Goal: Task Accomplishment & Management: Manage account settings

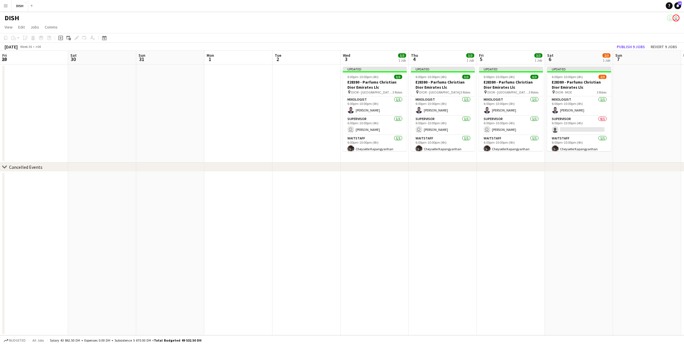
scroll to position [0, 213]
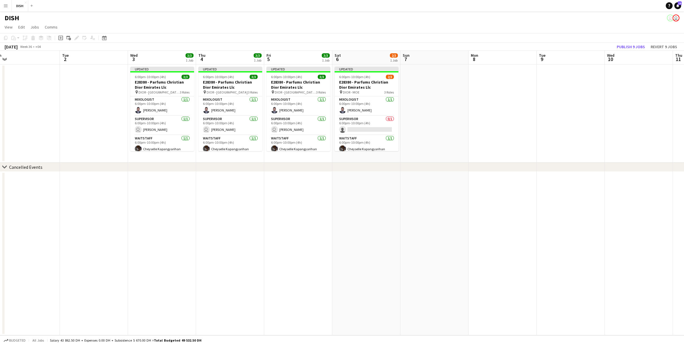
click at [7, 9] on button "Menu" at bounding box center [5, 5] width 11 height 11
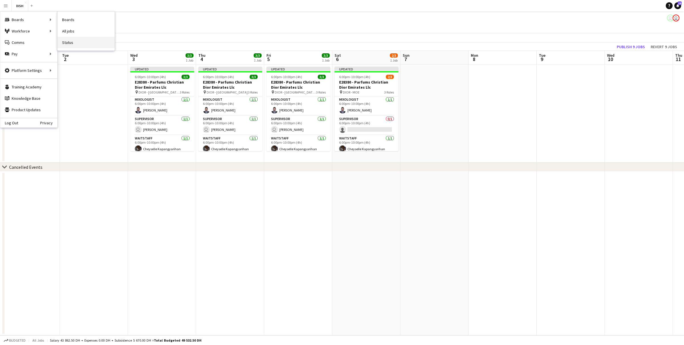
click at [71, 42] on link "Status" at bounding box center [86, 42] width 57 height 11
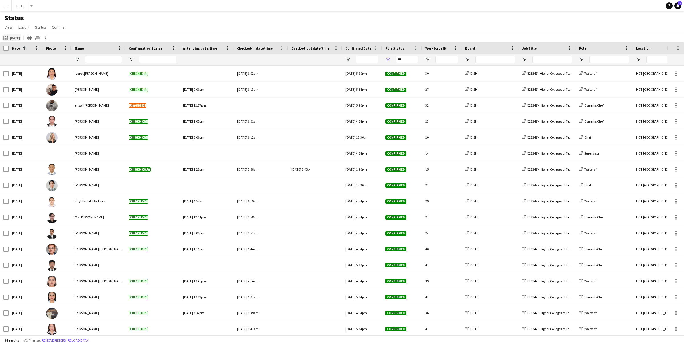
click at [17, 34] on button "[DATE] to [DATE] [DATE]" at bounding box center [11, 37] width 19 height 7
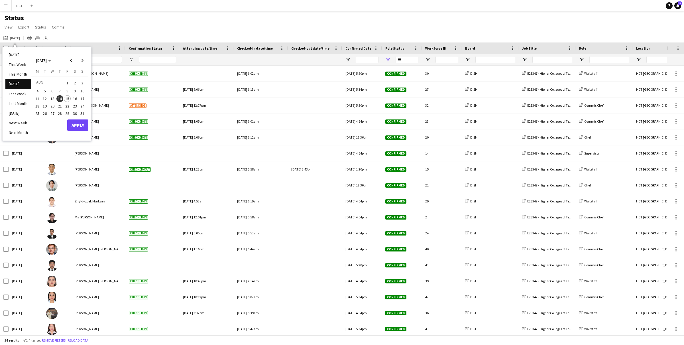
click at [69, 97] on span "15" at bounding box center [67, 98] width 7 height 7
click at [78, 121] on button "Apply" at bounding box center [77, 124] width 21 height 11
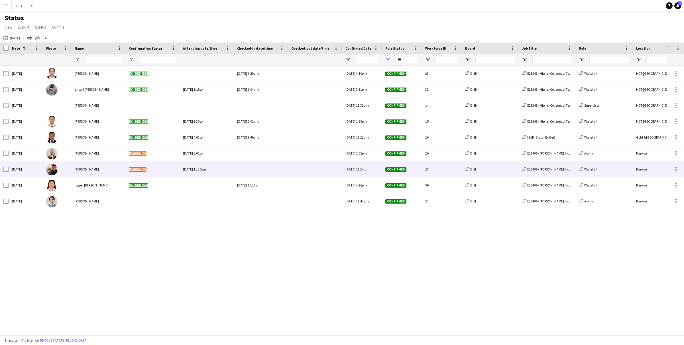
click at [135, 171] on span "Attending" at bounding box center [138, 169] width 18 height 4
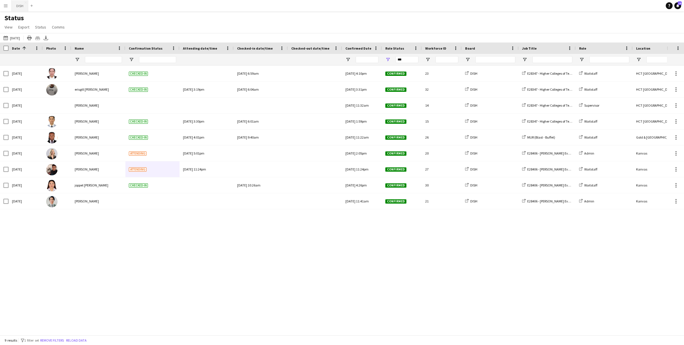
click at [21, 8] on button "DISH Close" at bounding box center [20, 5] width 17 height 11
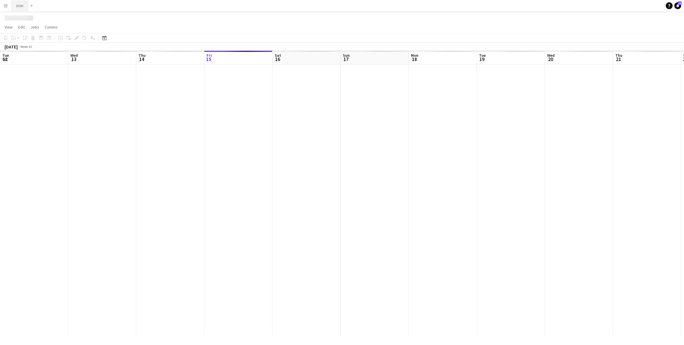
scroll to position [0, 136]
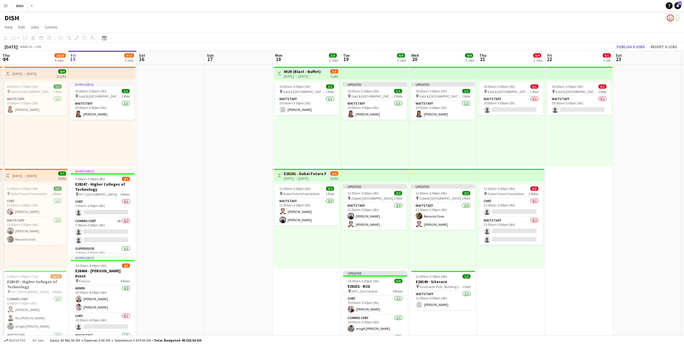
click at [7, 9] on button "Menu" at bounding box center [5, 5] width 11 height 11
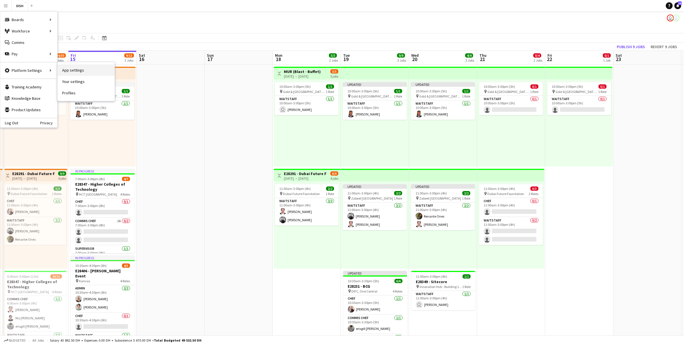
click at [66, 72] on link "App settings" at bounding box center [86, 69] width 57 height 11
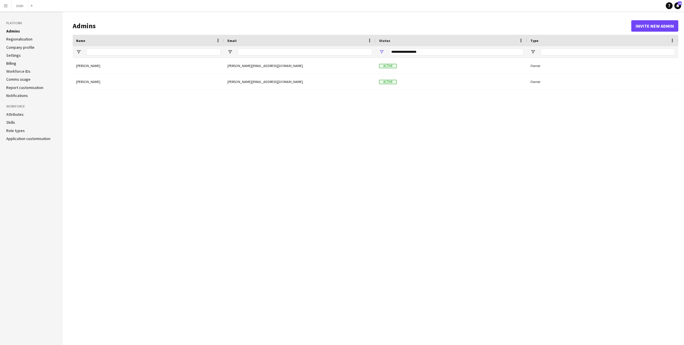
click at [22, 55] on li "Settings" at bounding box center [31, 55] width 50 height 5
click at [15, 56] on link "Settings" at bounding box center [13, 55] width 15 height 5
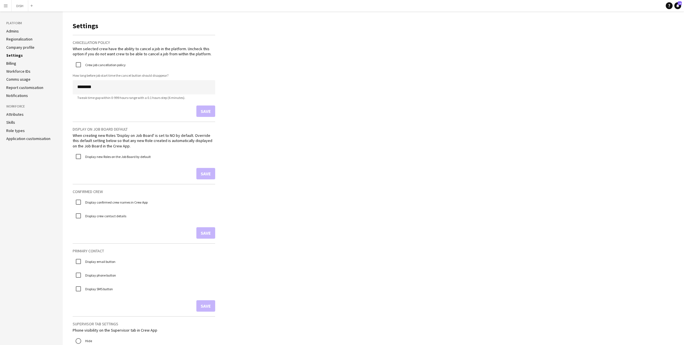
click at [14, 62] on link "Billing" at bounding box center [11, 63] width 10 height 5
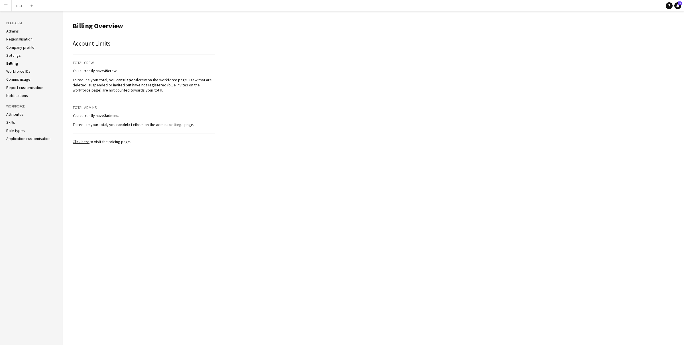
click at [18, 74] on link "Workforce IDs" at bounding box center [18, 71] width 24 height 5
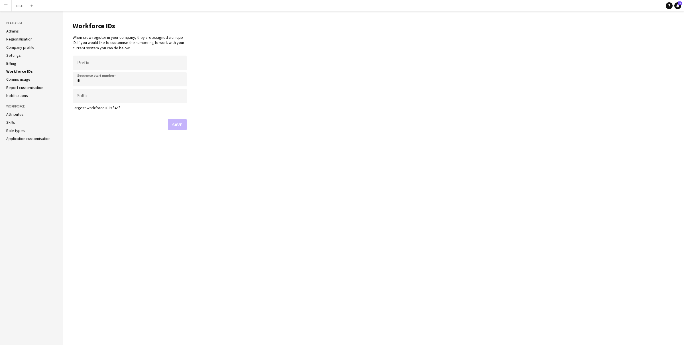
click at [18, 80] on link "Comms usage" at bounding box center [18, 79] width 24 height 5
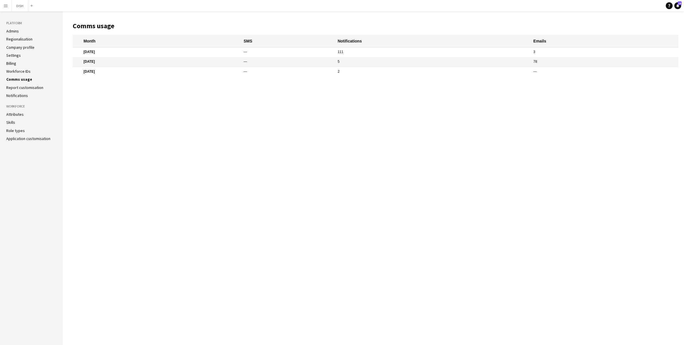
click at [7, 7] on app-icon "Menu" at bounding box center [5, 5] width 5 height 5
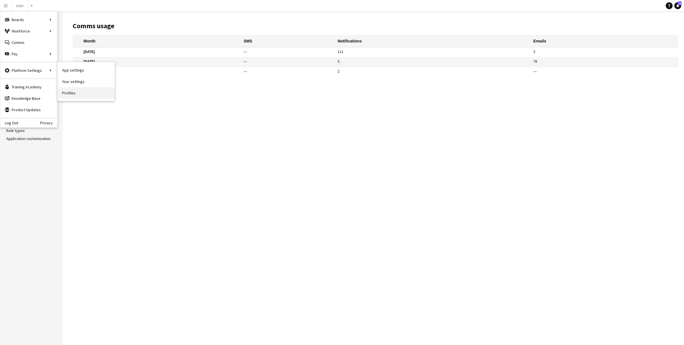
click at [70, 92] on link "Profiles" at bounding box center [86, 92] width 57 height 11
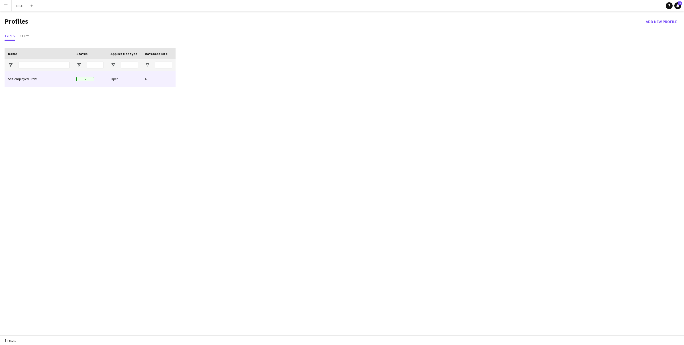
click at [63, 79] on div "Self-employed Crew" at bounding box center [39, 79] width 68 height 16
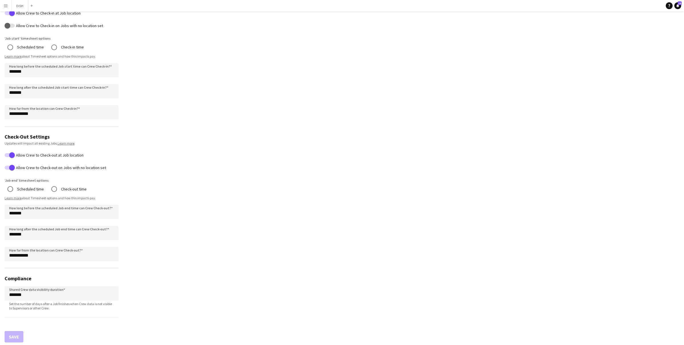
scroll to position [232, 0]
click at [21, 5] on button "DISH Close" at bounding box center [20, 5] width 17 height 11
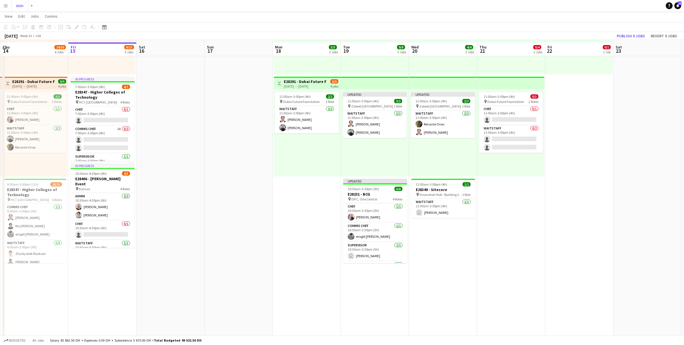
scroll to position [103, 0]
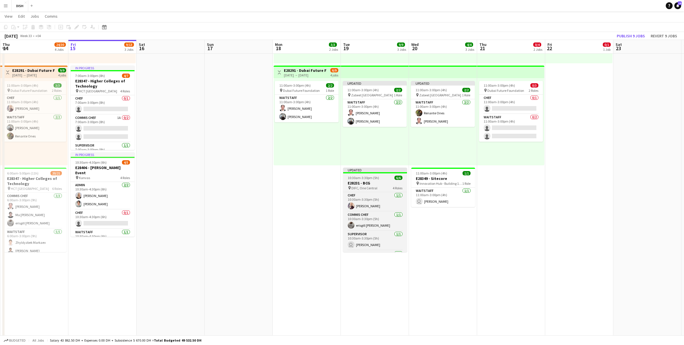
click at [378, 176] on div "10:30am-3:30pm (5h) 6/6" at bounding box center [375, 178] width 64 height 4
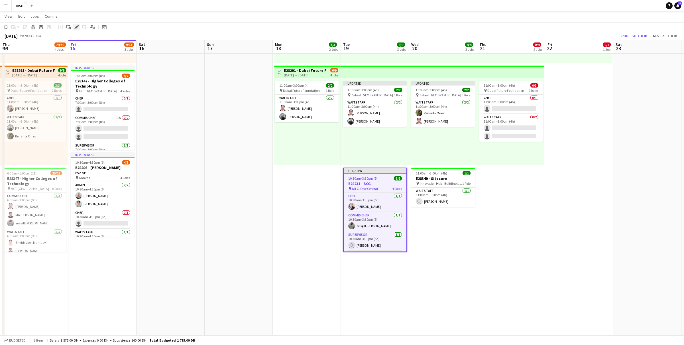
click at [75, 25] on icon "Edit" at bounding box center [76, 27] width 5 height 5
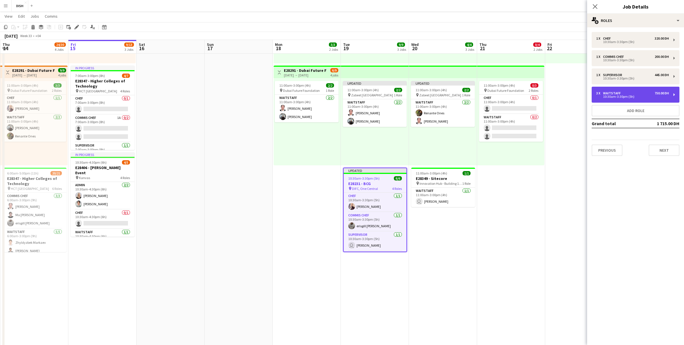
click at [641, 91] on div "3 x Waitstaff 750.00 DH" at bounding box center [632, 93] width 73 height 4
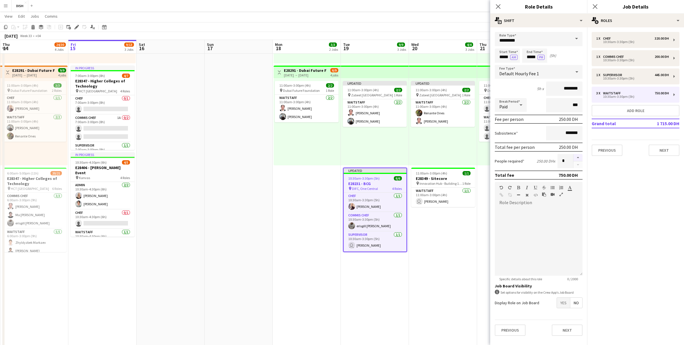
click at [577, 156] on button "button" at bounding box center [577, 157] width 9 height 7
type input "*"
click at [645, 55] on div "1 x Commis Chef 200.00 DH" at bounding box center [632, 57] width 73 height 4
type input "**********"
type input "********"
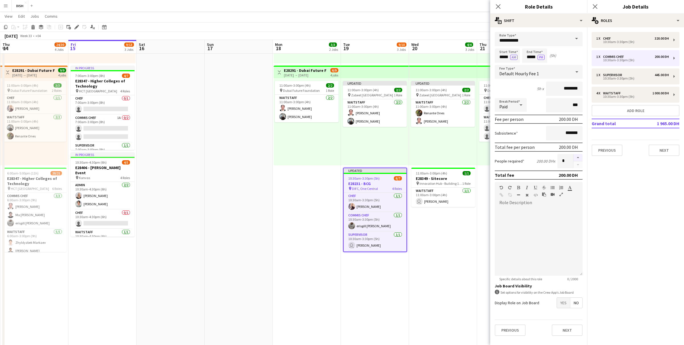
click at [577, 156] on button "button" at bounding box center [577, 157] width 9 height 7
type input "*"
click at [640, 198] on mat-expansion-panel "pencil3 General details 1 x Chef 320.00 DH 10:30am-3:30pm (5h) 1 x Commis Chef …" at bounding box center [635, 185] width 97 height 317
click at [657, 150] on button "Next" at bounding box center [664, 149] width 31 height 11
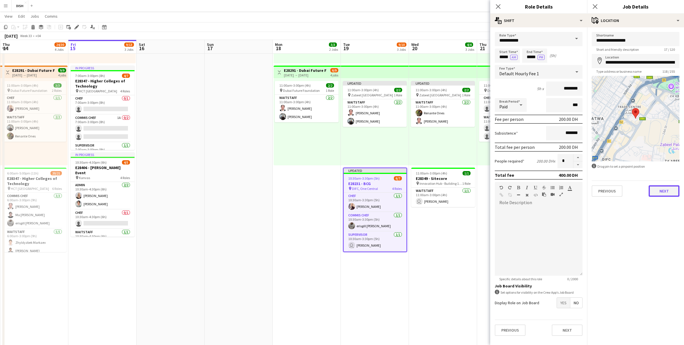
click at [665, 192] on button "Next" at bounding box center [664, 190] width 31 height 11
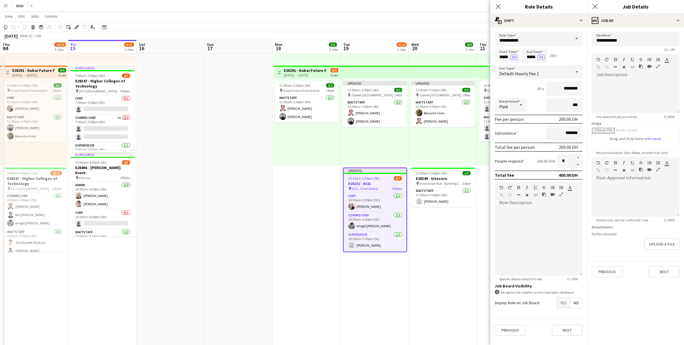
type input "**********"
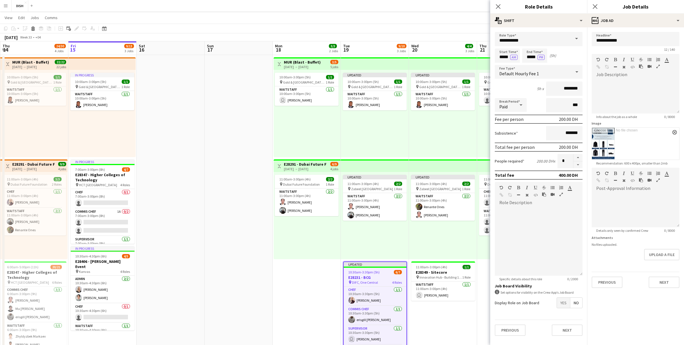
scroll to position [10, 0]
click at [658, 283] on button "Next" at bounding box center [664, 281] width 31 height 11
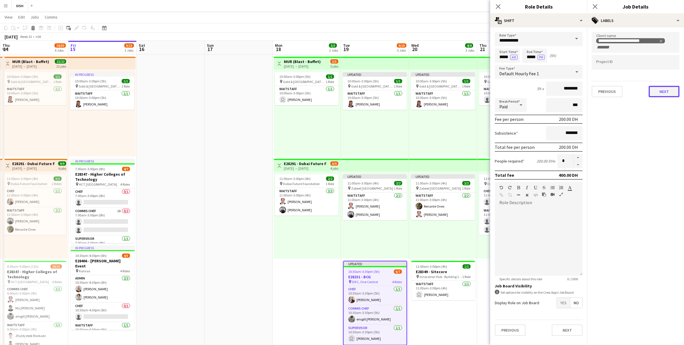
click at [657, 90] on button "Next" at bounding box center [664, 91] width 31 height 11
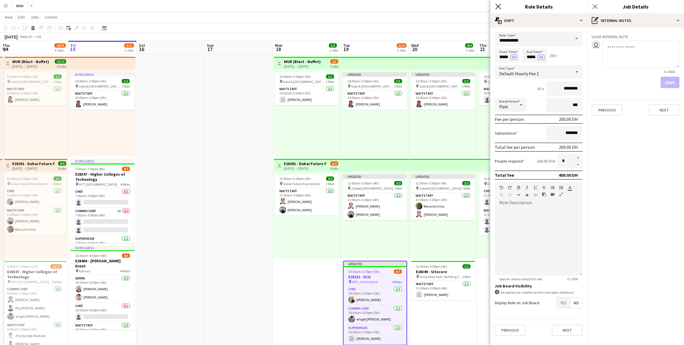
click at [498, 5] on icon "Close pop-in" at bounding box center [497, 6] width 5 height 5
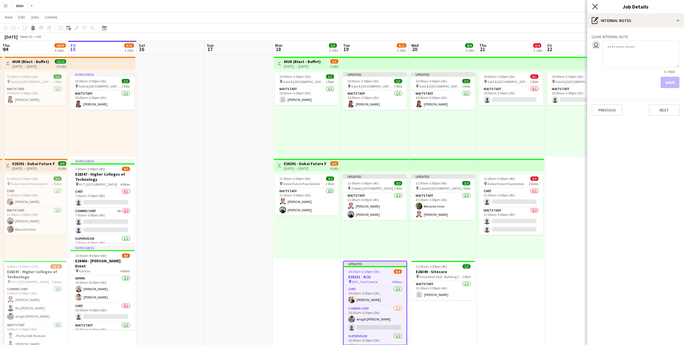
click at [596, 5] on icon "Close pop-in" at bounding box center [594, 6] width 5 height 5
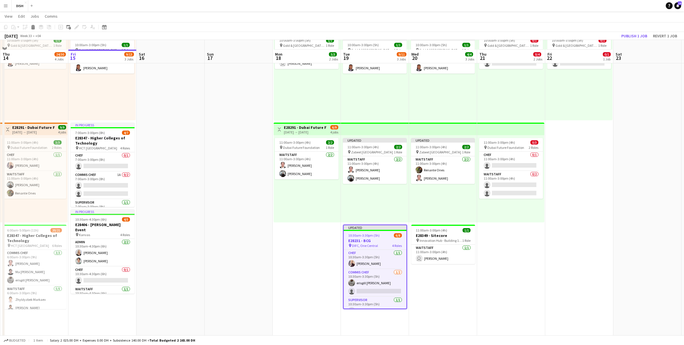
scroll to position [63, 0]
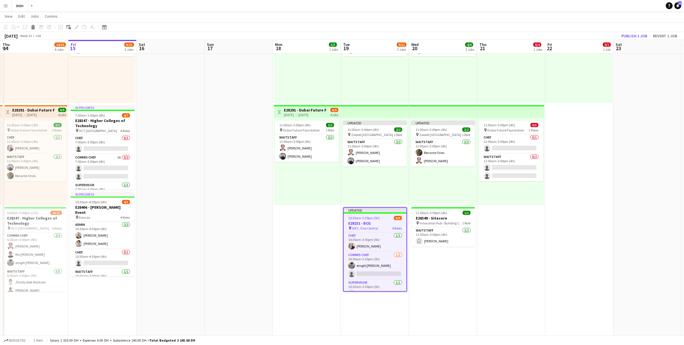
click at [369, 218] on span "10:30am-3:30pm (5h)" at bounding box center [363, 218] width 31 height 4
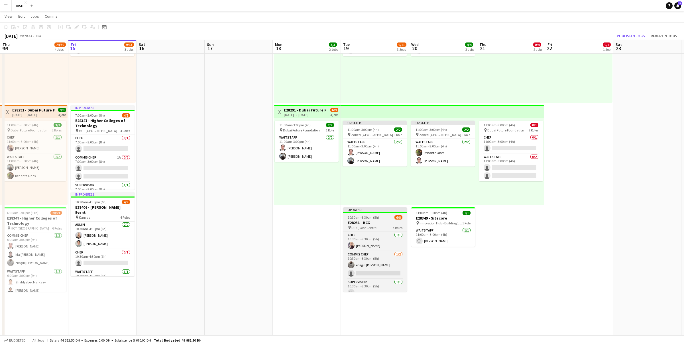
click at [372, 221] on h3 "E28231 - BCG" at bounding box center [375, 222] width 64 height 5
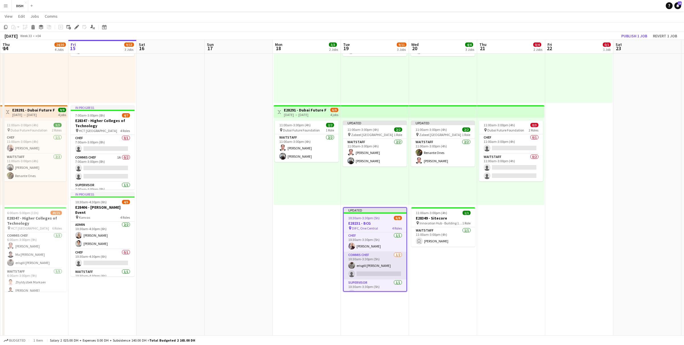
click at [380, 256] on app-card-role "Commis Chef [DATE] 10:30am-3:30pm (5h) [PERSON_NAME] single-neutral-actions" at bounding box center [375, 266] width 63 height 28
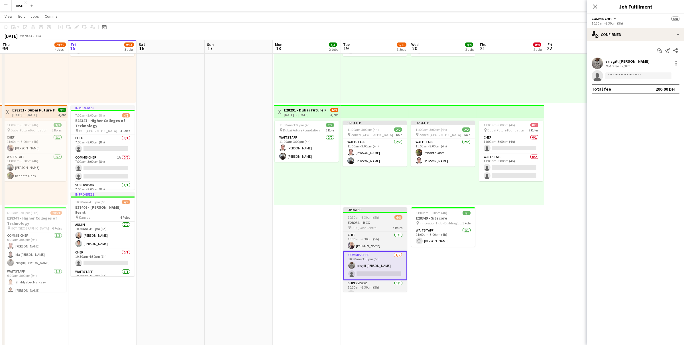
click at [370, 219] on span "10:30am-3:30pm (5h)" at bounding box center [363, 217] width 31 height 4
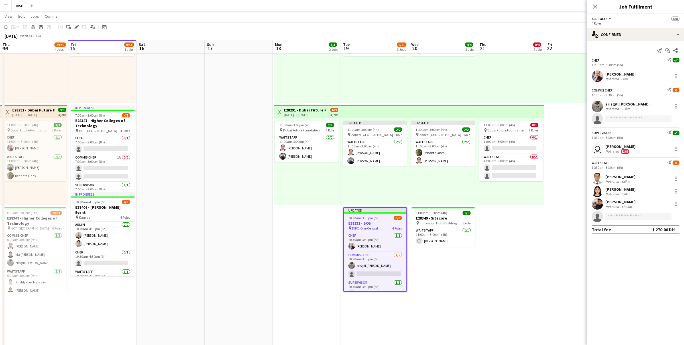
click at [615, 120] on input at bounding box center [638, 118] width 66 height 7
click at [618, 216] on input at bounding box center [638, 216] width 66 height 7
click at [620, 119] on input at bounding box center [638, 118] width 66 height 7
type input "*****"
click at [622, 128] on span "Renante Ones" at bounding box center [623, 127] width 26 height 5
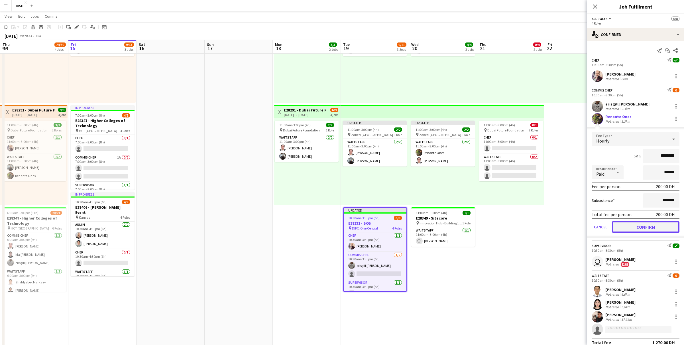
click at [637, 230] on button "Confirm" at bounding box center [646, 226] width 68 height 11
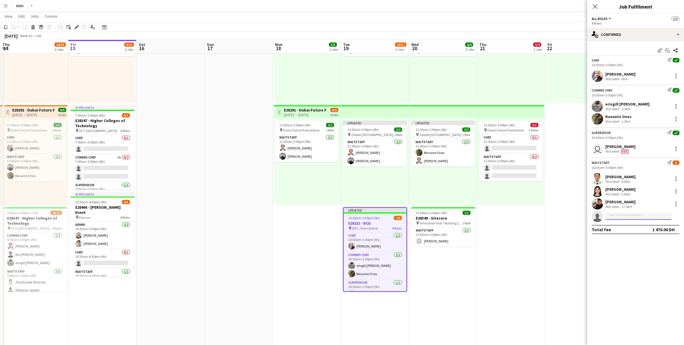
click at [629, 216] on input at bounding box center [638, 216] width 66 height 7
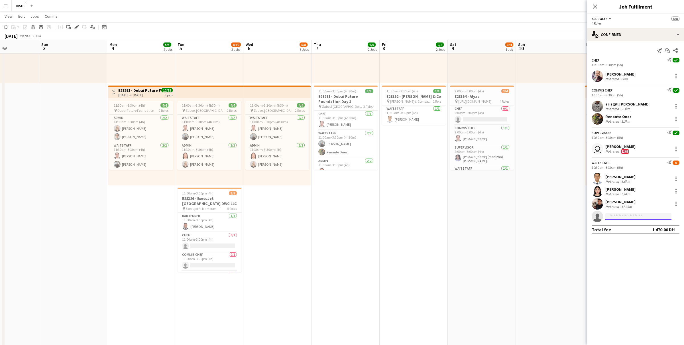
scroll to position [83, 0]
type input "*****"
click at [630, 229] on span "[EMAIL_ADDRESS][DOMAIN_NAME]" at bounding box center [638, 229] width 57 height 5
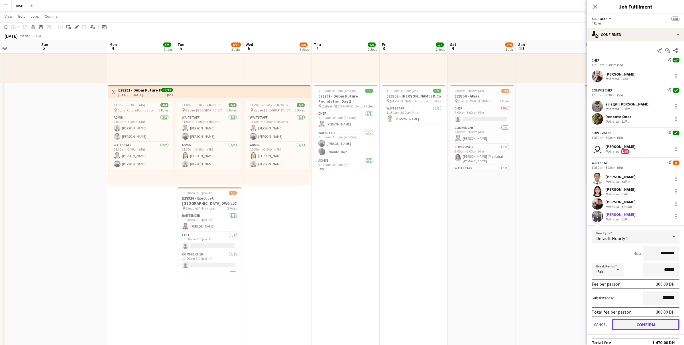
click at [649, 322] on button "Confirm" at bounding box center [646, 324] width 68 height 11
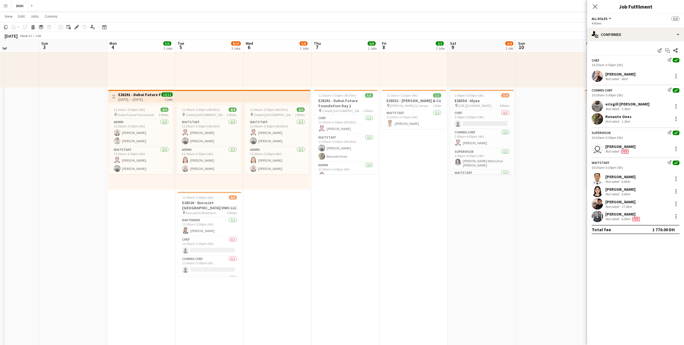
scroll to position [76, 0]
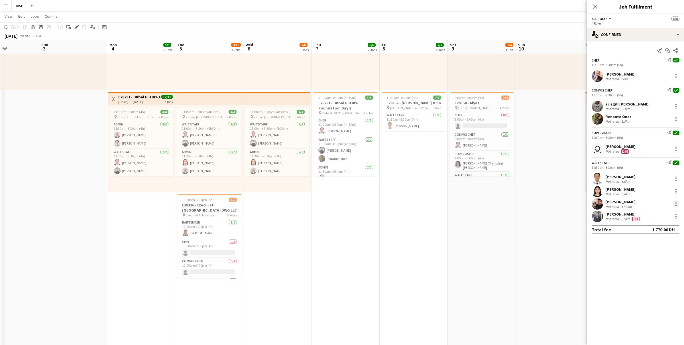
click at [676, 202] on div at bounding box center [676, 203] width 7 height 7
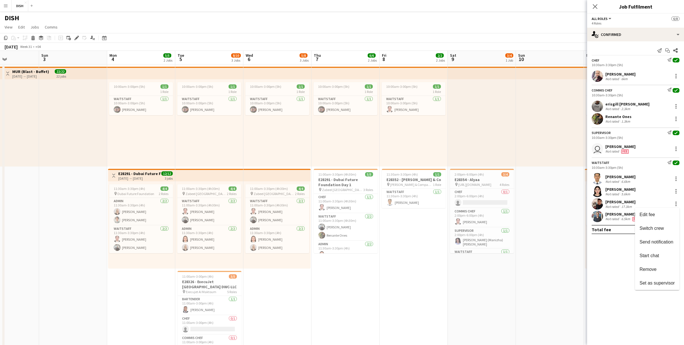
scroll to position [11, 0]
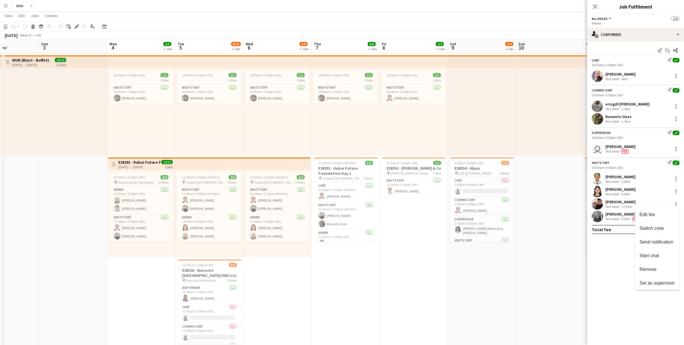
click at [620, 265] on div at bounding box center [342, 172] width 684 height 345
click at [676, 218] on div at bounding box center [676, 216] width 7 height 7
click at [665, 283] on span "Remove" at bounding box center [657, 282] width 35 height 5
click at [649, 218] on input at bounding box center [638, 216] width 66 height 7
type input "******"
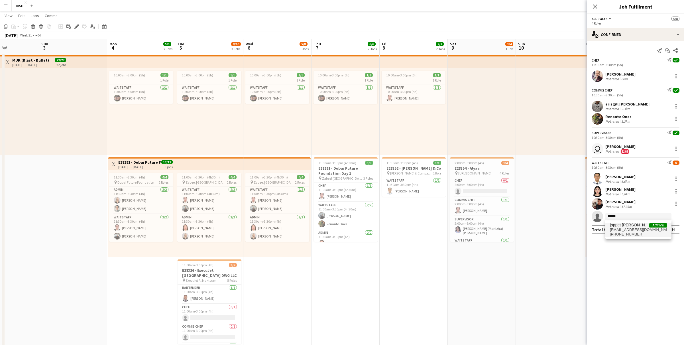
click at [640, 230] on span "[EMAIL_ADDRESS][DOMAIN_NAME]" at bounding box center [638, 229] width 57 height 5
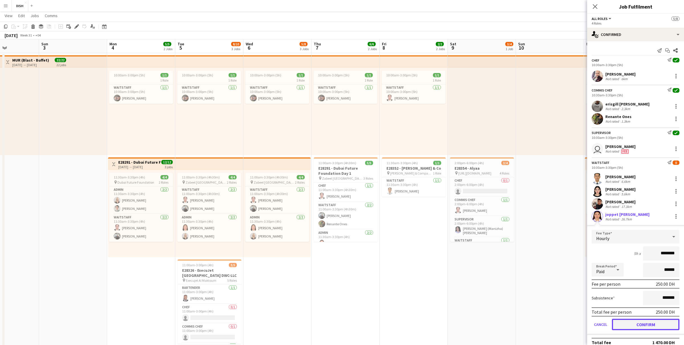
click at [647, 324] on button "Confirm" at bounding box center [646, 324] width 68 height 11
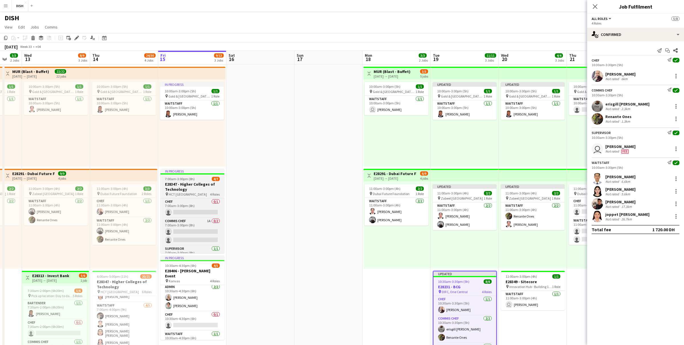
scroll to position [0, 198]
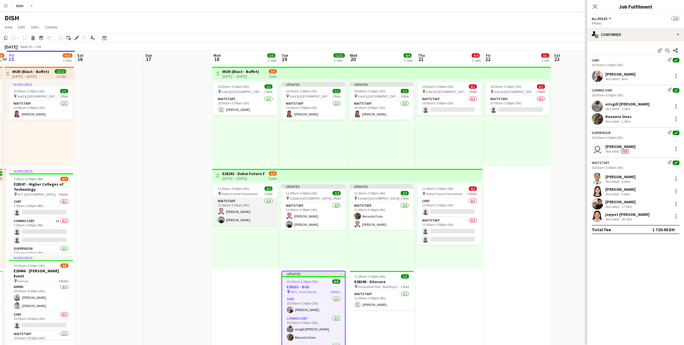
click at [258, 209] on app-card-role "Waitstaff [DATE] 11:00am-3:00pm (4h) [PERSON_NAME] [PERSON_NAME]" at bounding box center [245, 212] width 64 height 28
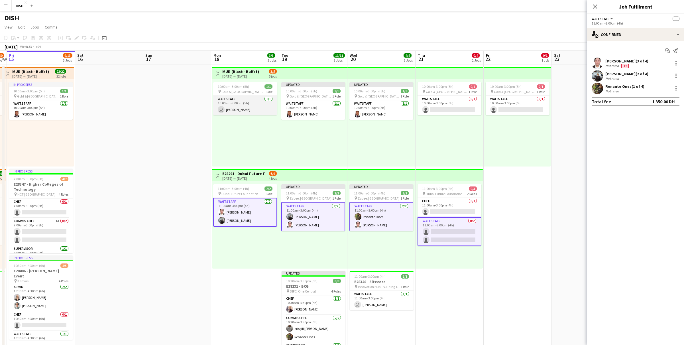
click at [248, 97] on app-card-role "Waitstaff [DATE] 10:00am-3:00pm (5h) user [PERSON_NAME]" at bounding box center [245, 105] width 64 height 19
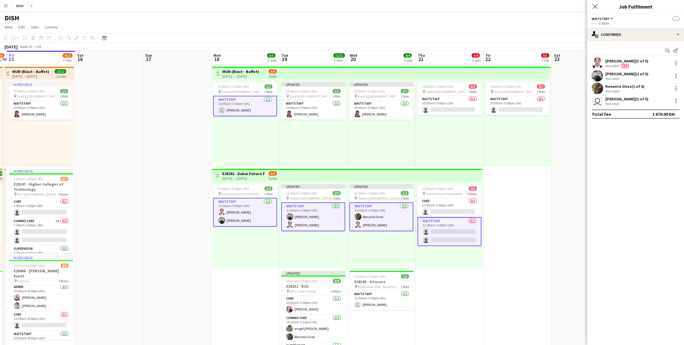
click at [250, 211] on app-card-role "Waitstaff [DATE] 11:00am-3:00pm (4h) [PERSON_NAME] [PERSON_NAME]" at bounding box center [245, 212] width 64 height 29
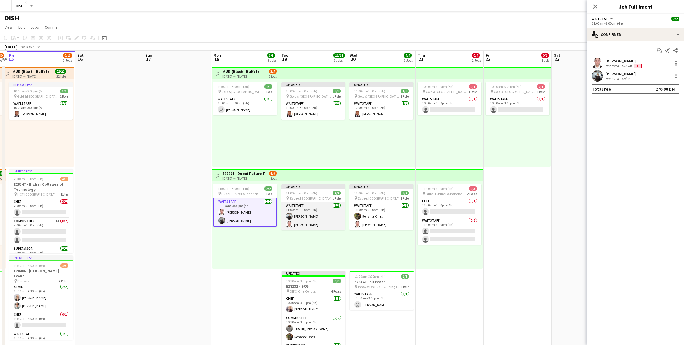
click at [300, 217] on app-card-role "Waitstaff [DATE] 11:00am-3:00pm (4h) [PERSON_NAME] [PERSON_NAME]" at bounding box center [313, 216] width 64 height 28
click at [311, 112] on app-card-role "Waitstaff [DATE] 10:00am-3:00pm (5h) [PERSON_NAME]" at bounding box center [313, 109] width 64 height 19
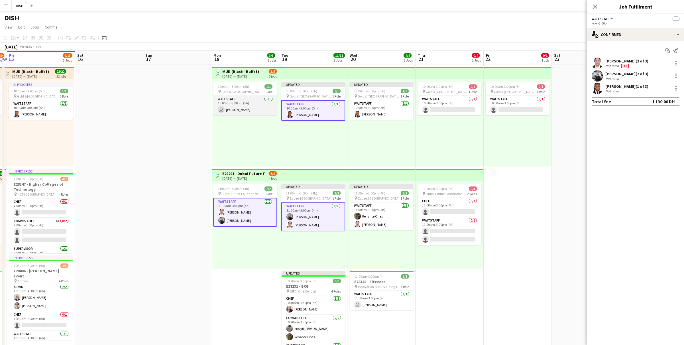
click at [252, 103] on app-card-role "Waitstaff [DATE] 10:00am-3:00pm (5h) user [PERSON_NAME]" at bounding box center [245, 105] width 64 height 19
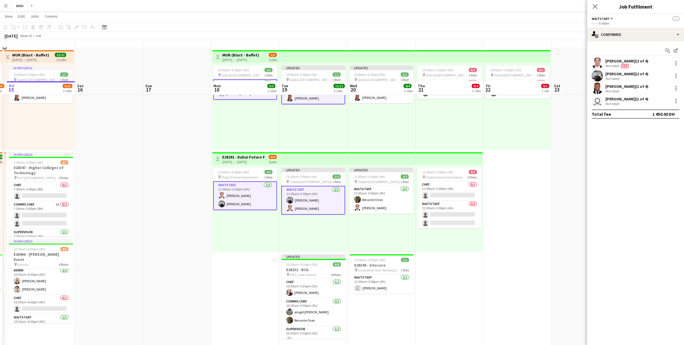
scroll to position [0, 0]
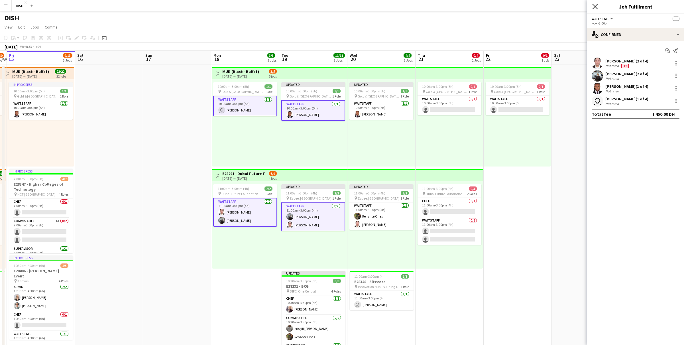
click at [594, 8] on icon at bounding box center [594, 6] width 5 height 5
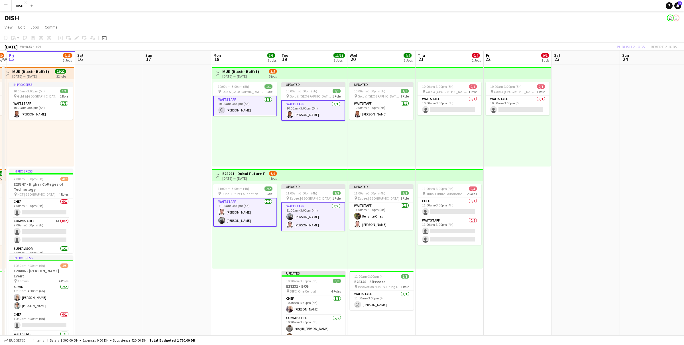
click at [248, 110] on app-card-role "Waitstaff [DATE] 10:00am-3:00pm (5h) user [PERSON_NAME]" at bounding box center [245, 106] width 64 height 21
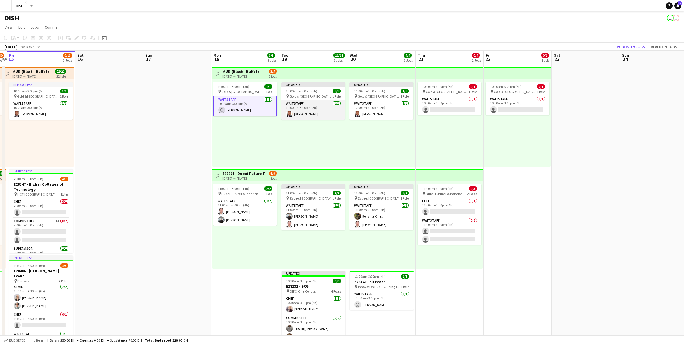
click at [314, 113] on app-card-role "Waitstaff [DATE] 10:00am-3:00pm (5h) [PERSON_NAME]" at bounding box center [313, 109] width 64 height 19
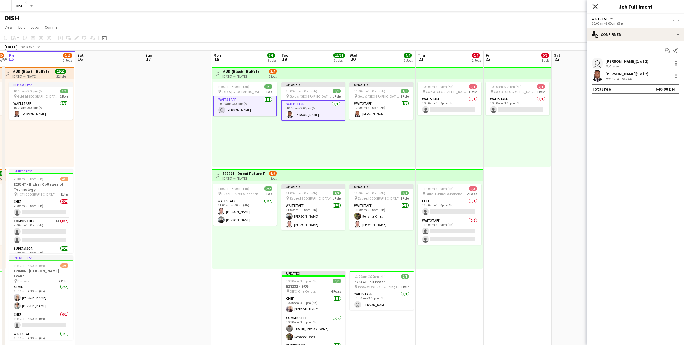
click at [595, 5] on icon "Close pop-in" at bounding box center [594, 6] width 5 height 5
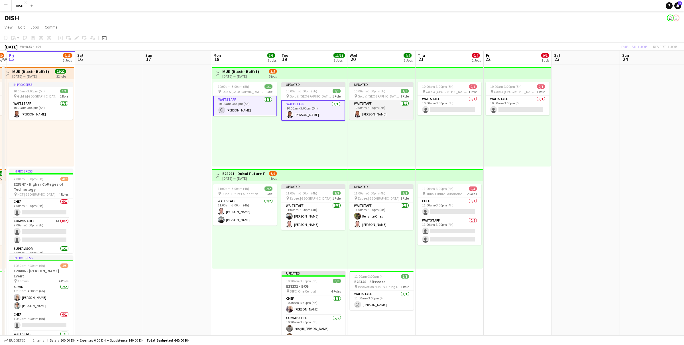
click at [387, 109] on app-card-role "Waitstaff [DATE] 10:00am-3:00pm (5h) [PERSON_NAME]" at bounding box center [381, 109] width 64 height 19
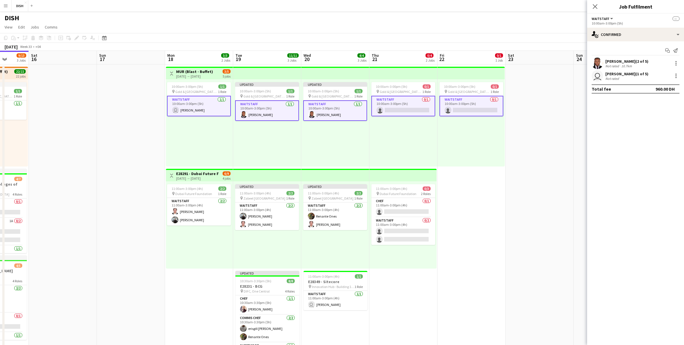
scroll to position [0, 173]
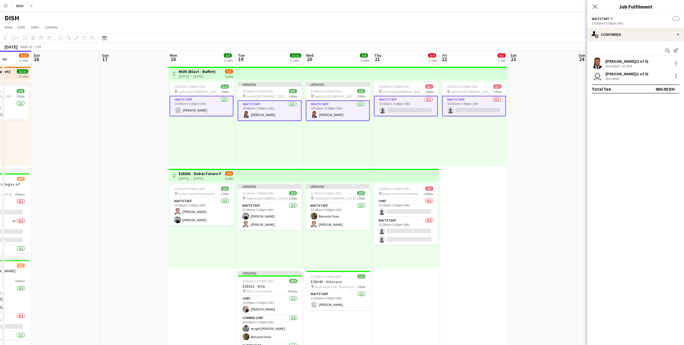
click at [150, 135] on app-date-cell at bounding box center [133, 267] width 68 height 406
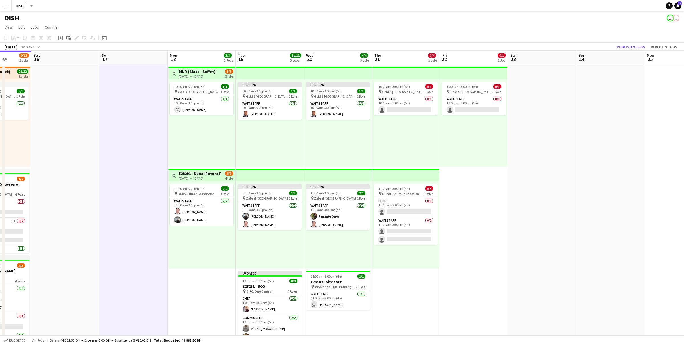
click at [209, 140] on div "10:00am-3:00pm (5h) 1/1 pin [GEOGRAPHIC_DATA], Sheikh Zayed Rd - Al Quoz - Al Q…" at bounding box center [201, 122] width 67 height 87
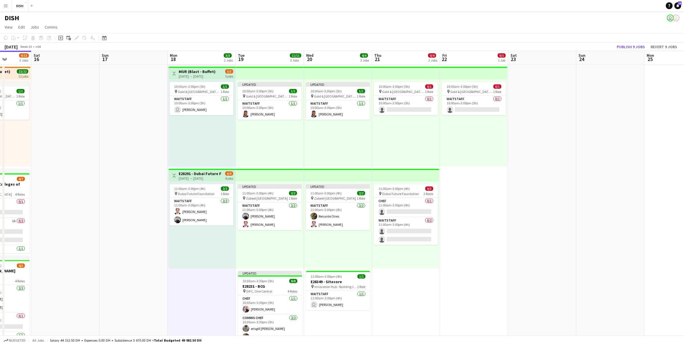
click at [248, 154] on div "Updated 10:00am-3:00pm (5h) 1/1 pin [GEOGRAPHIC_DATA], Sheikh Zayed Rd - Al Quo…" at bounding box center [270, 122] width 68 height 87
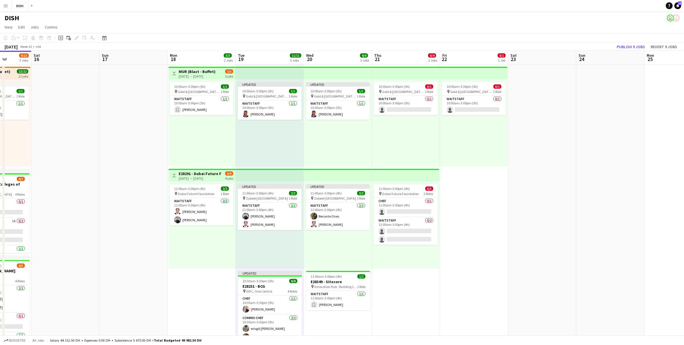
click at [205, 137] on div "10:00am-3:00pm (5h) 1/1 pin [GEOGRAPHIC_DATA], Sheikh Zayed Rd - Al Quoz - Al Q…" at bounding box center [201, 122] width 67 height 87
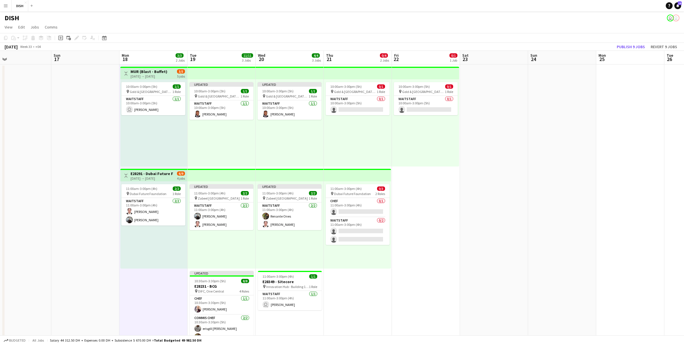
scroll to position [0, 232]
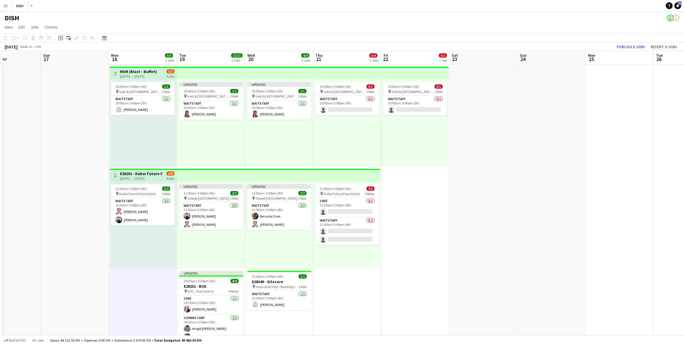
click at [209, 134] on div "Updated 10:00am-3:00pm (5h) 1/1 pin [GEOGRAPHIC_DATA], Sheikh Zayed Rd - Al Quo…" at bounding box center [211, 122] width 68 height 87
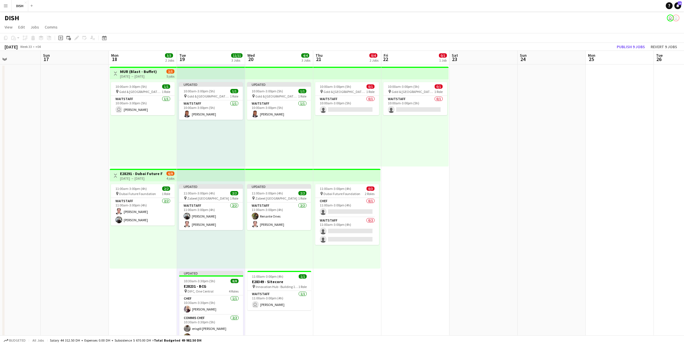
click at [263, 145] on div "Updated 10:00am-3:00pm (5h) 1/1 pin [GEOGRAPHIC_DATA], Sheikh Zayed Rd - Al Quo…" at bounding box center [279, 122] width 68 height 87
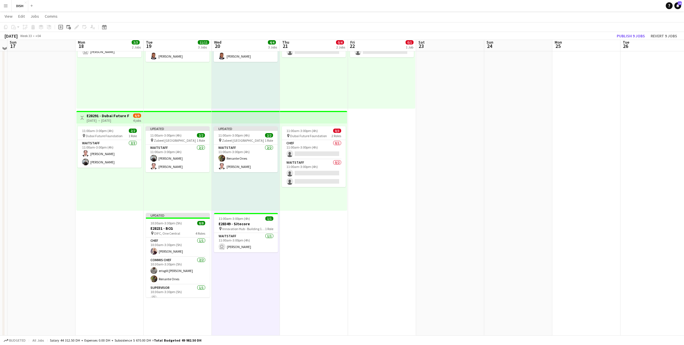
scroll to position [79, 0]
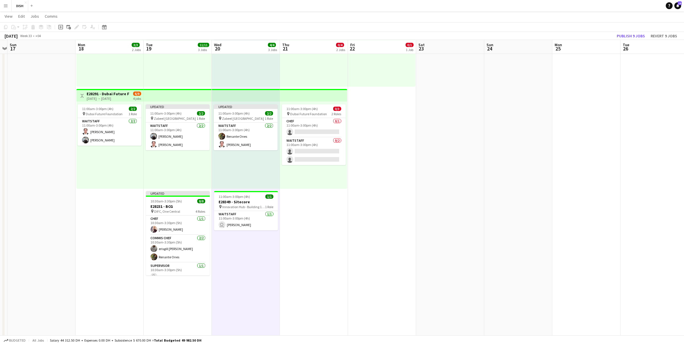
click at [320, 224] on app-date-cell "10:00am-3:00pm (5h) 0/1 pin [GEOGRAPHIC_DATA], Sheikh Zayed Rd - Al Quoz - Al Q…" at bounding box center [314, 188] width 68 height 406
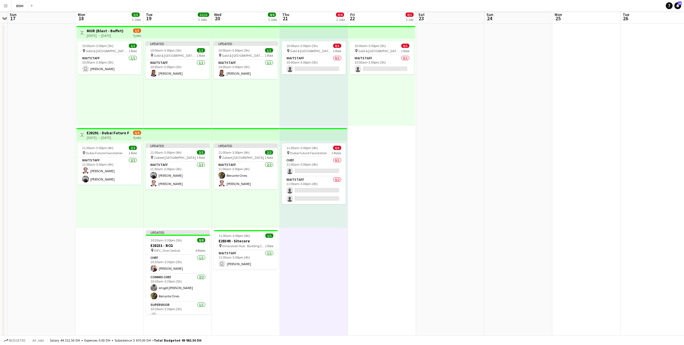
scroll to position [0, 0]
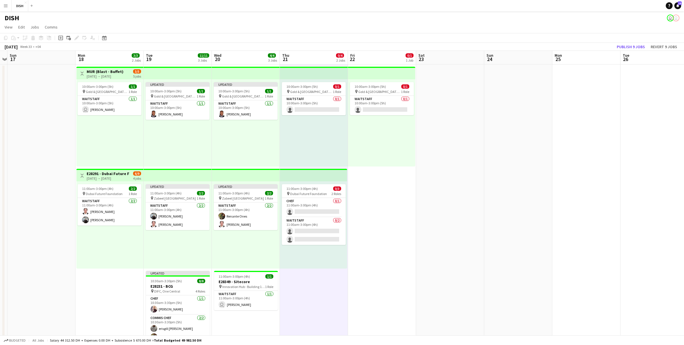
click at [368, 218] on app-date-cell "10:00am-3:00pm (5h) 0/1 pin [GEOGRAPHIC_DATA], Sheikh Zayed Rd - Al Quoz - Al Q…" at bounding box center [382, 267] width 68 height 406
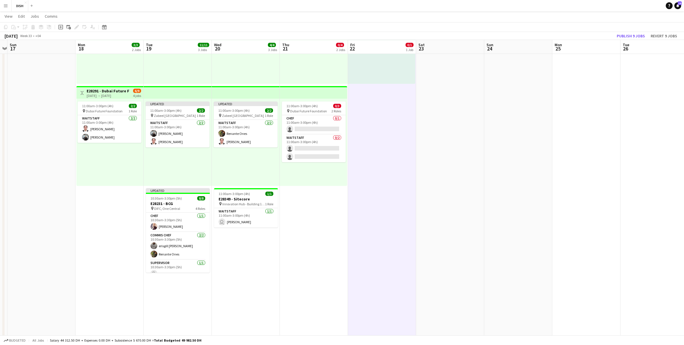
click at [335, 221] on app-date-cell "10:00am-3:00pm (5h) 0/1 pin [GEOGRAPHIC_DATA], Sheikh Zayed Rd - Al Quoz - Al Q…" at bounding box center [314, 185] width 68 height 406
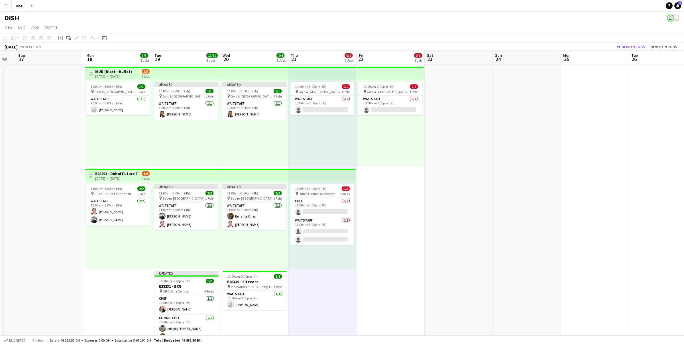
click at [371, 205] on app-date-cell "10:00am-3:00pm (5h) 0/1 pin [GEOGRAPHIC_DATA], Sheikh Zayed Rd - Al Quoz - Al Q…" at bounding box center [391, 267] width 68 height 406
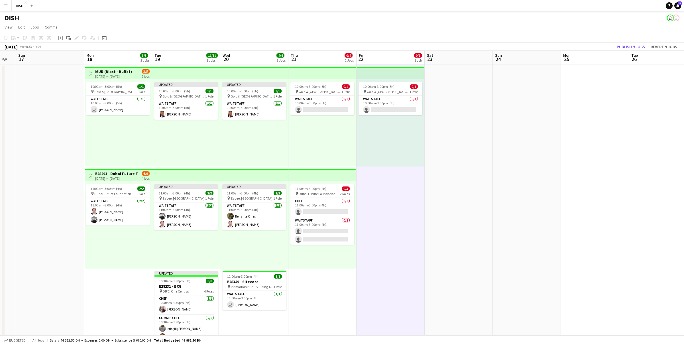
click at [331, 145] on div "10:00am-3:00pm (5h) 0/1 pin [GEOGRAPHIC_DATA], Sheikh Zayed Rd - Al Quoz - Al Q…" at bounding box center [322, 122] width 68 height 87
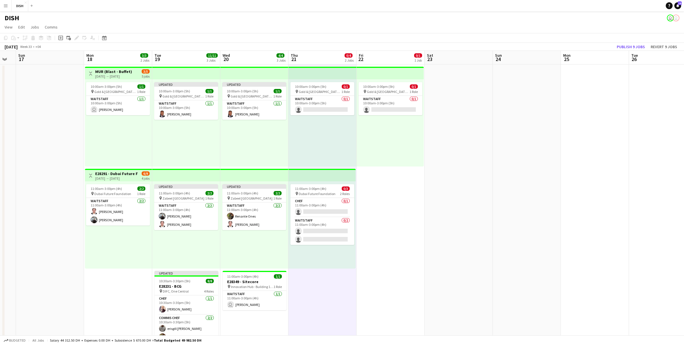
click at [255, 145] on div "Updated 10:00am-3:00pm (5h) 1/1 pin [GEOGRAPHIC_DATA], Sheikh Zayed Rd - Al Quo…" at bounding box center [254, 122] width 68 height 87
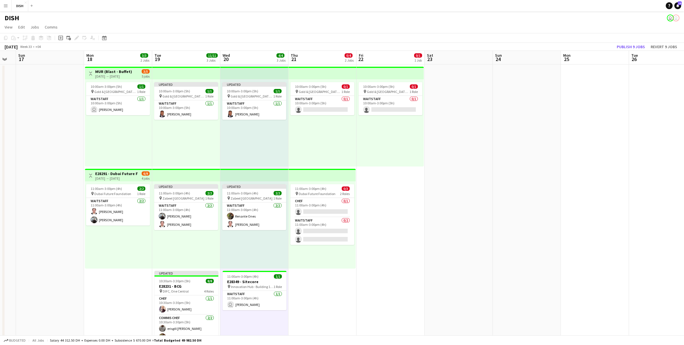
click at [208, 143] on div "Updated 10:00am-3:00pm (5h) 1/1 pin [GEOGRAPHIC_DATA], Sheikh Zayed Rd - Al Quo…" at bounding box center [186, 122] width 68 height 87
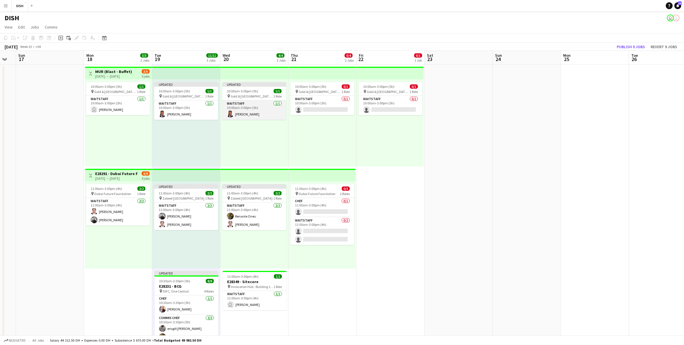
click at [248, 111] on app-card-role "Waitstaff [DATE] 10:00am-3:00pm (5h) [PERSON_NAME]" at bounding box center [254, 109] width 64 height 19
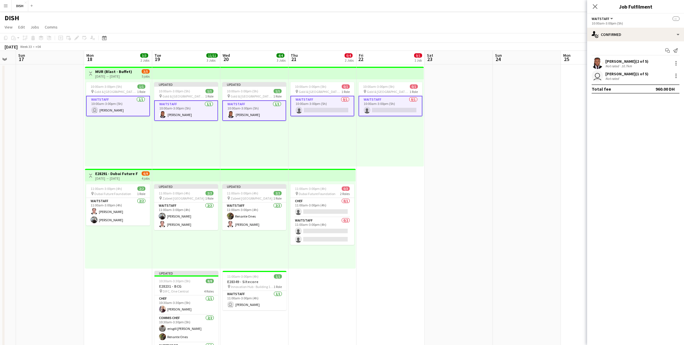
click at [266, 113] on app-card-role "Waitstaff [DATE] 10:00am-3:00pm (5h) [PERSON_NAME]" at bounding box center [254, 110] width 64 height 21
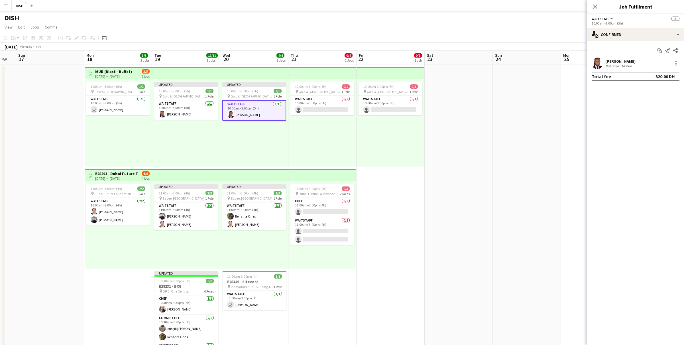
click at [270, 142] on div "Updated 10:00am-3:00pm (5h) 1/1 pin [GEOGRAPHIC_DATA], Sheikh Zayed Rd - Al Quo…" at bounding box center [254, 122] width 68 height 87
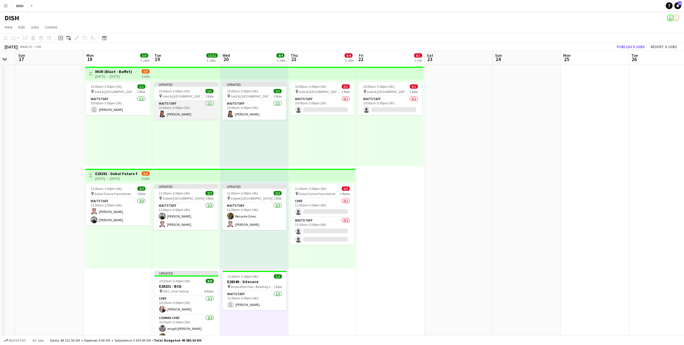
click at [193, 109] on app-card-role "Waitstaff [DATE] 10:00am-3:00pm (5h) [PERSON_NAME]" at bounding box center [186, 109] width 64 height 19
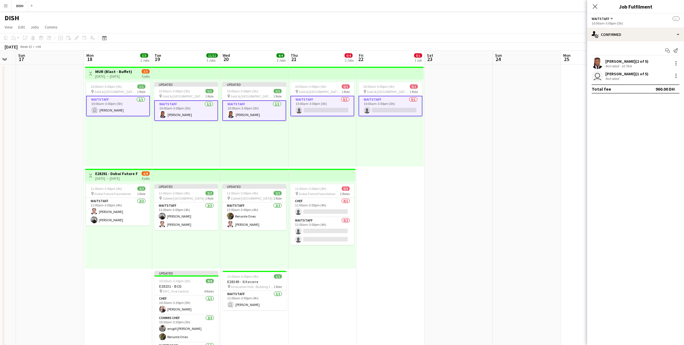
click at [196, 113] on app-card-role "Waitstaff [DATE] 10:00am-3:00pm (5h) [PERSON_NAME]" at bounding box center [186, 110] width 64 height 21
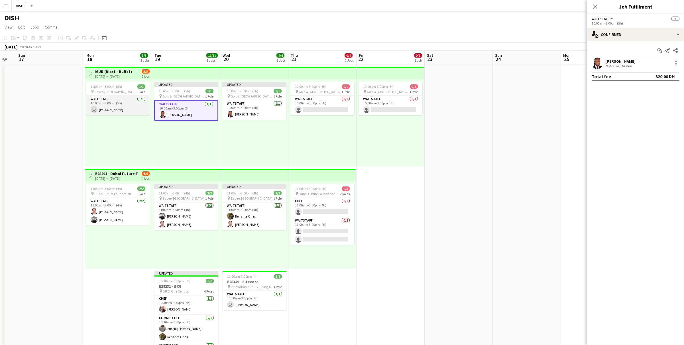
click at [127, 102] on app-card-role "Waitstaff [DATE] 10:00am-3:00pm (5h) user [PERSON_NAME]" at bounding box center [118, 105] width 64 height 19
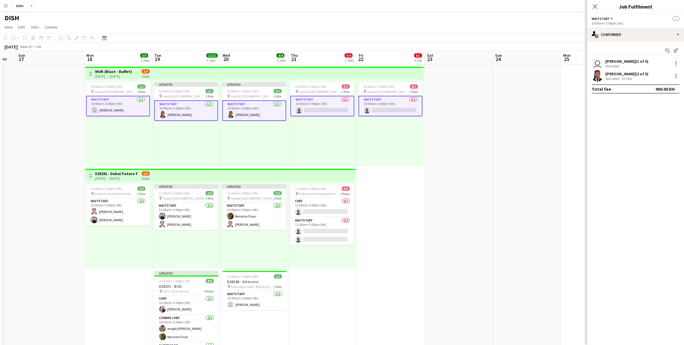
click at [116, 80] on div "10:00am-3:00pm (5h) 1/1 pin [GEOGRAPHIC_DATA], Sheikh Zayed Rd - Al Quoz - Al Q…" at bounding box center [118, 122] width 67 height 87
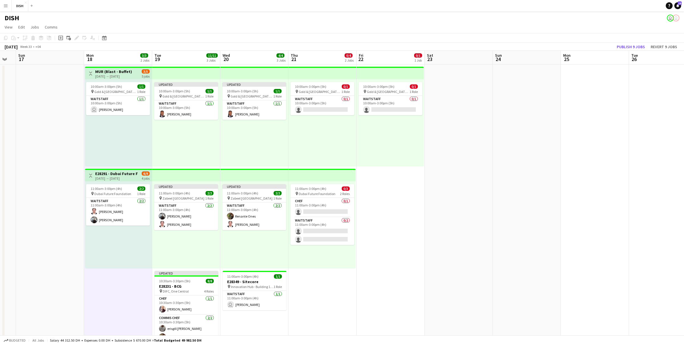
click at [122, 77] on div "[DATE] → [DATE]" at bounding box center [113, 76] width 37 height 4
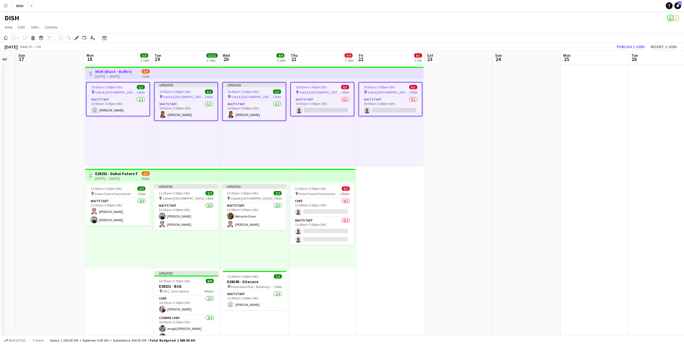
click at [122, 88] on div "10:00am-3:00pm (5h) 1/1" at bounding box center [118, 87] width 63 height 4
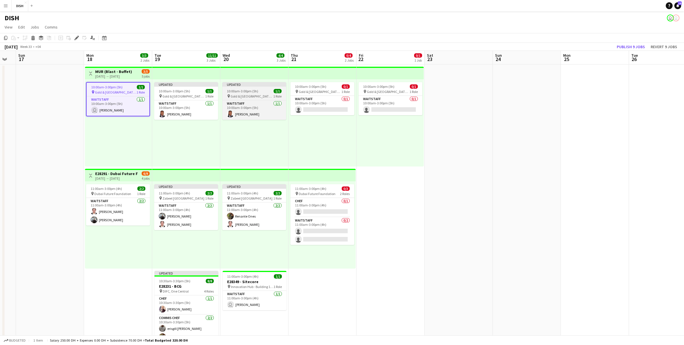
click at [239, 88] on app-job-card "Updated 10:00am-3:00pm (5h) 1/1 pin [GEOGRAPHIC_DATA], Sheikh Zayed Rd - Al Quo…" at bounding box center [254, 101] width 64 height 38
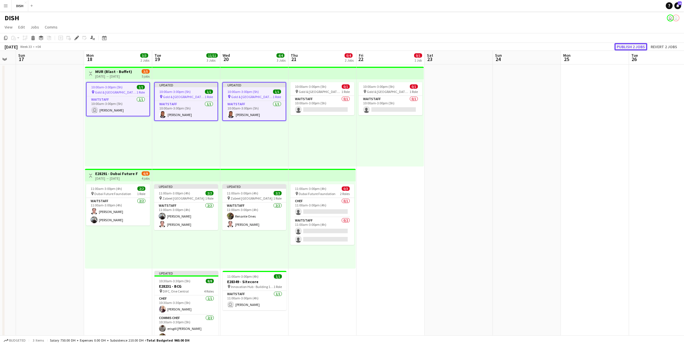
click at [625, 48] on button "Publish 2 jobs" at bounding box center [630, 46] width 33 height 7
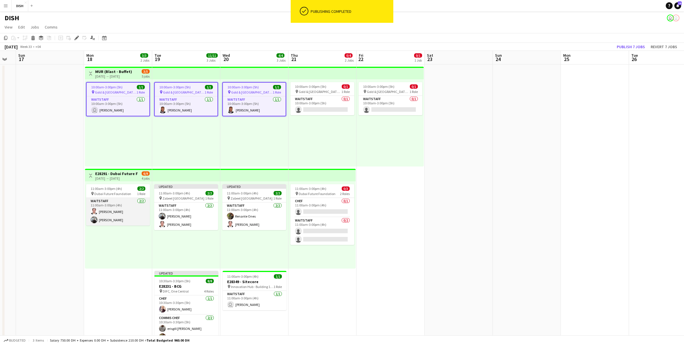
click at [113, 206] on app-card-role "Waitstaff [DATE] 11:00am-3:00pm (4h) [PERSON_NAME] [PERSON_NAME]" at bounding box center [118, 212] width 64 height 28
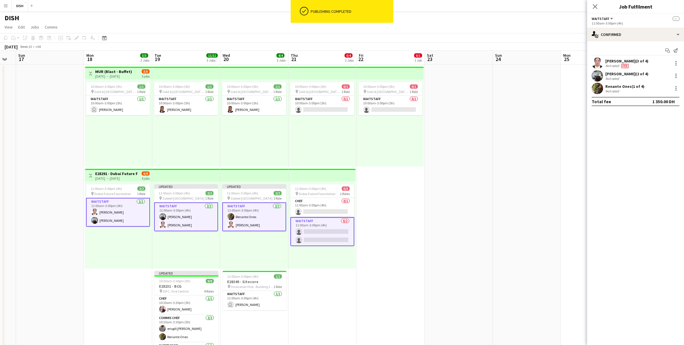
click at [245, 212] on app-card-role "Waitstaff [DATE] 11:00am-3:00pm (4h) Renante Ones [PERSON_NAME]" at bounding box center [254, 216] width 64 height 29
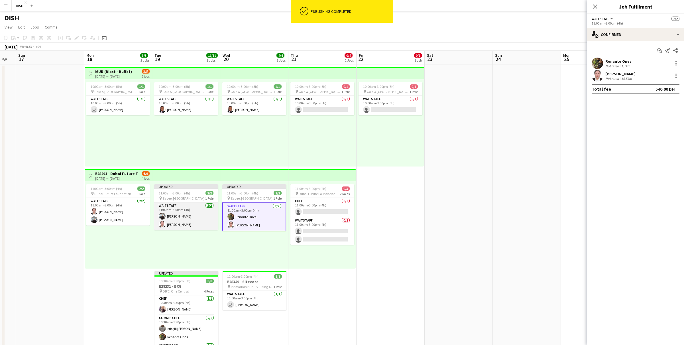
click at [184, 212] on app-card-role "Waitstaff [DATE] 11:00am-3:00pm (4h) [PERSON_NAME] [PERSON_NAME]" at bounding box center [186, 216] width 64 height 28
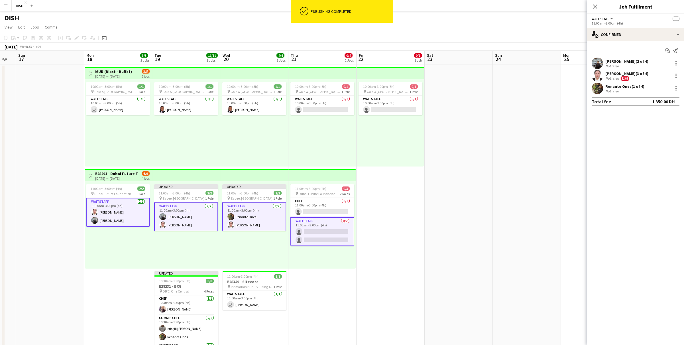
click at [170, 208] on app-card-role "Waitstaff [DATE] 11:00am-3:00pm (4h) [PERSON_NAME] [PERSON_NAME]" at bounding box center [186, 216] width 64 height 29
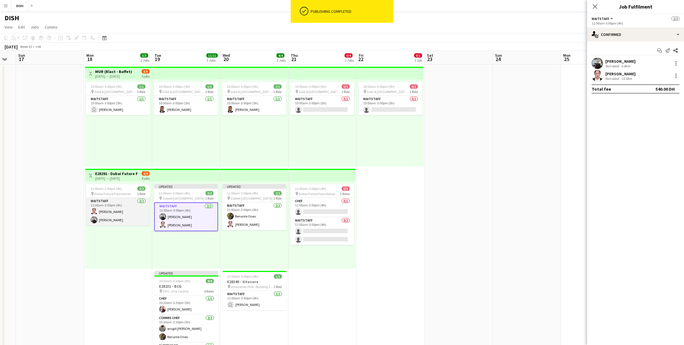
click at [130, 200] on app-card-role "Waitstaff [DATE] 11:00am-3:00pm (4h) [PERSON_NAME] [PERSON_NAME]" at bounding box center [118, 212] width 64 height 28
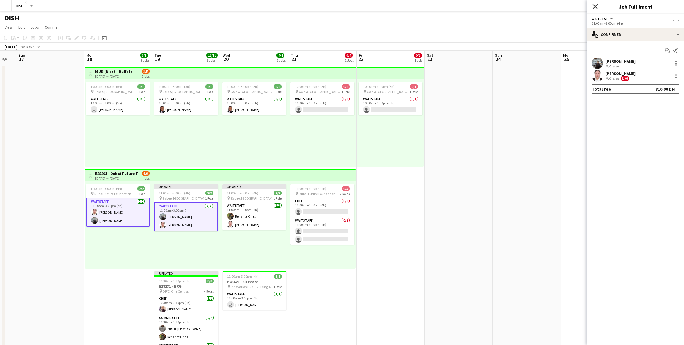
click at [596, 6] on icon at bounding box center [594, 6] width 5 height 5
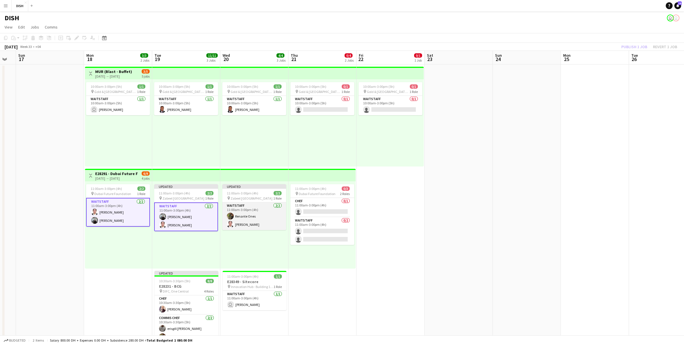
click at [249, 209] on app-card-role "Waitstaff [DATE] 11:00am-3:00pm (4h) Renante Ones [PERSON_NAME]" at bounding box center [254, 216] width 64 height 28
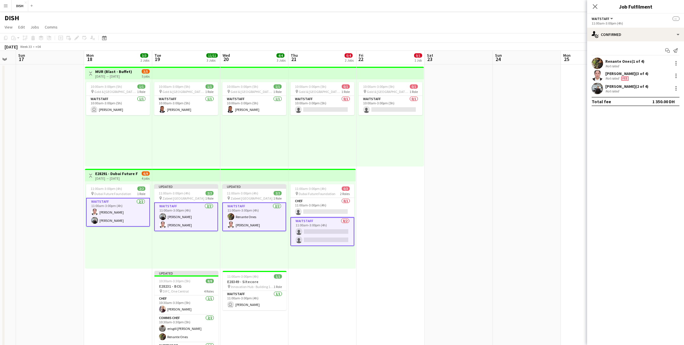
click at [254, 215] on app-card-role "Waitstaff [DATE] 11:00am-3:00pm (4h) Renante Ones [PERSON_NAME]" at bounding box center [254, 216] width 64 height 29
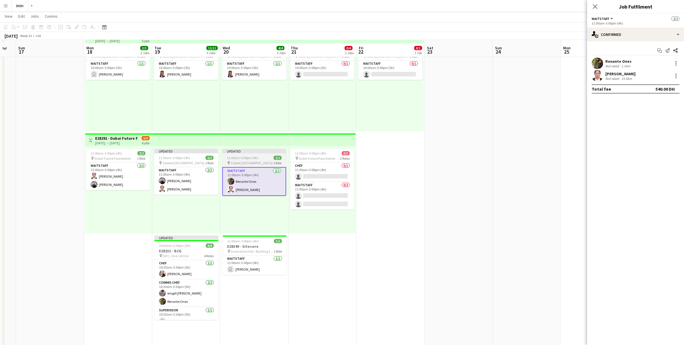
scroll to position [27, 0]
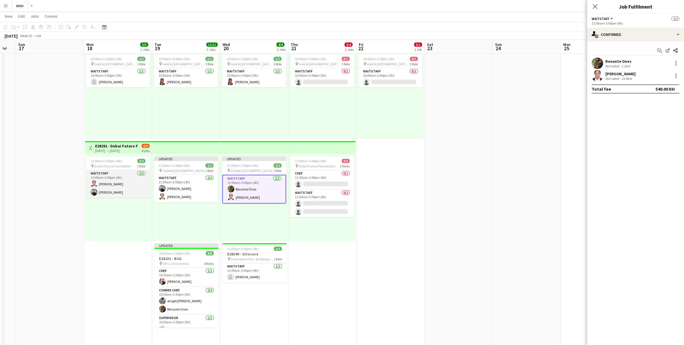
click at [130, 177] on app-card-role "Waitstaff [DATE] 11:00am-3:00pm (4h) [PERSON_NAME] [PERSON_NAME]" at bounding box center [118, 184] width 64 height 28
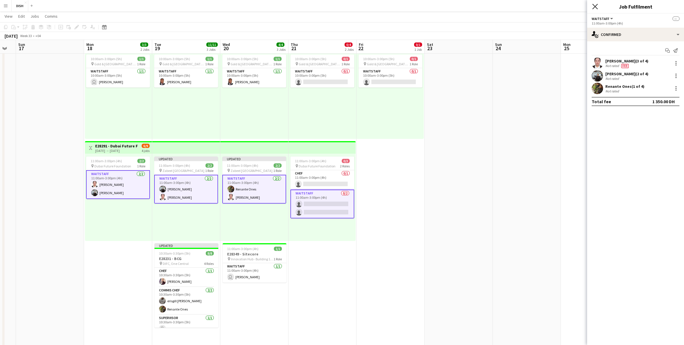
click at [596, 5] on icon "Close pop-in" at bounding box center [594, 6] width 5 height 5
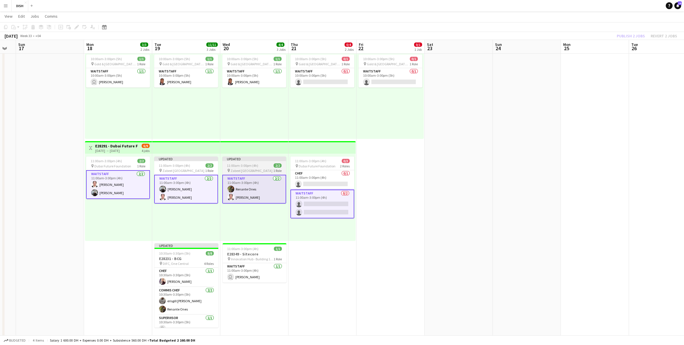
click at [265, 174] on app-job-card "Updated 11:00am-3:00pm (4h) 2/2 pin Zabeel Dubai 1 Role Waitstaff [DATE] 11:00a…" at bounding box center [254, 179] width 64 height 47
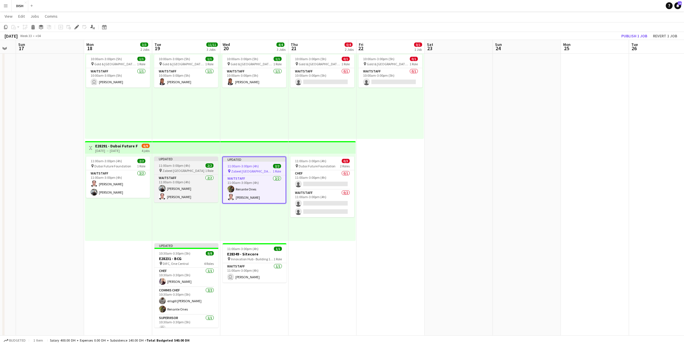
click at [173, 171] on span "Zabeel [GEOGRAPHIC_DATA]" at bounding box center [183, 170] width 42 height 4
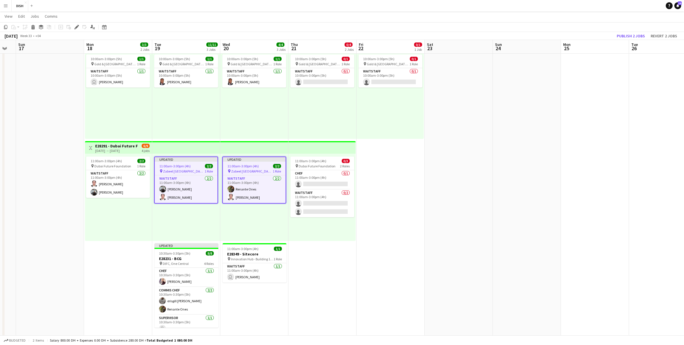
click at [180, 169] on span "Zabeel [GEOGRAPHIC_DATA]" at bounding box center [184, 171] width 42 height 4
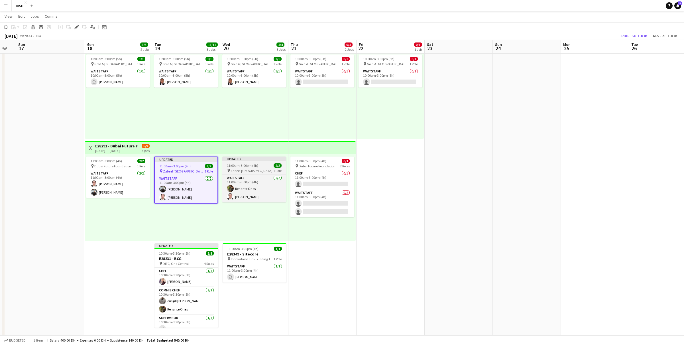
click at [252, 165] on span "11:00am-3:00pm (4h)" at bounding box center [242, 165] width 31 height 4
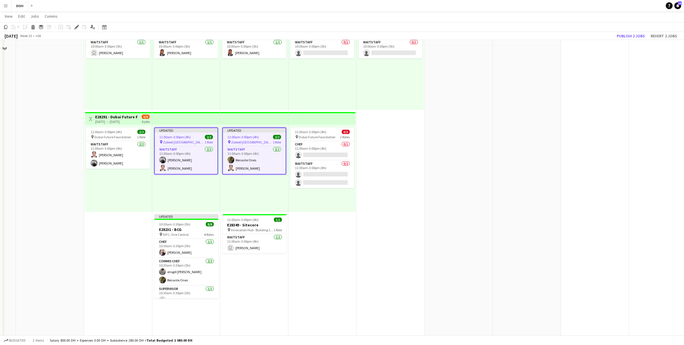
scroll to position [65, 0]
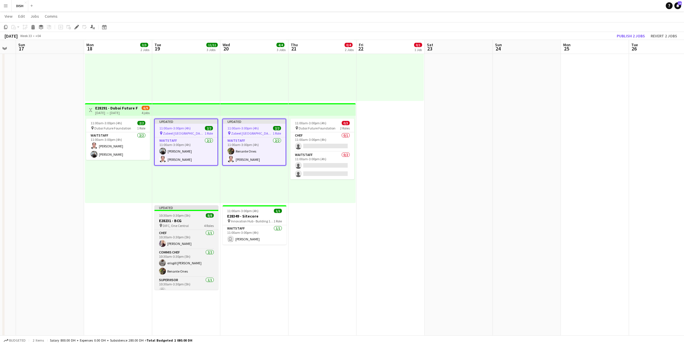
click at [184, 214] on span "10:30am-3:30pm (5h)" at bounding box center [174, 215] width 31 height 4
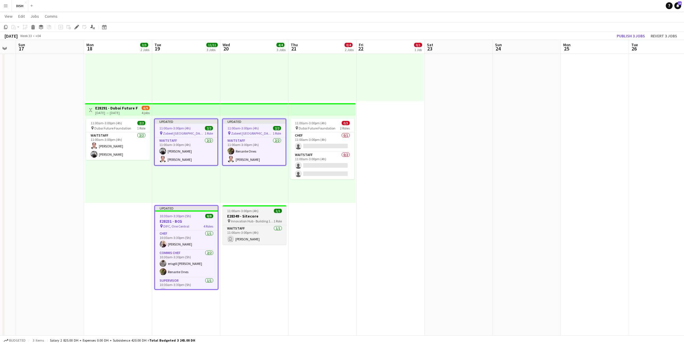
click at [246, 214] on h3 "E28349 - Sitecore" at bounding box center [255, 215] width 64 height 5
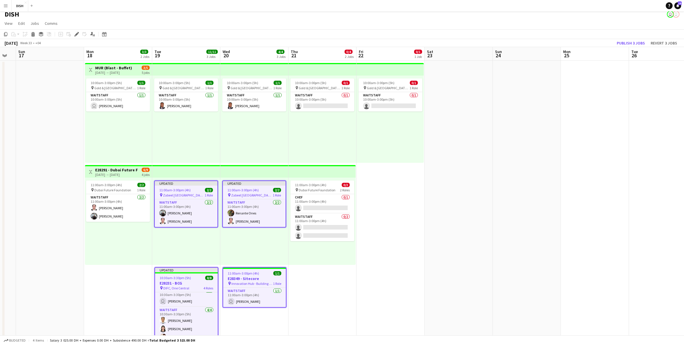
scroll to position [0, 0]
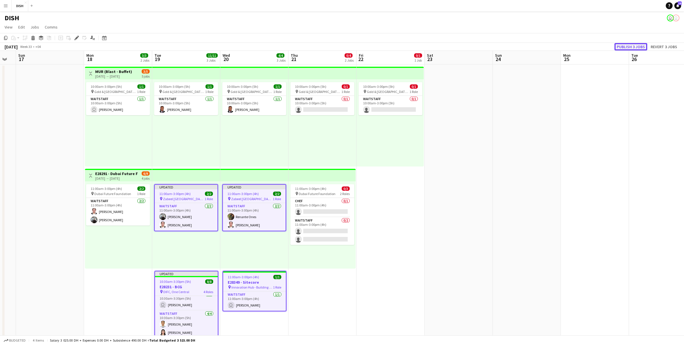
click at [624, 49] on button "Publish 3 jobs" at bounding box center [630, 46] width 33 height 7
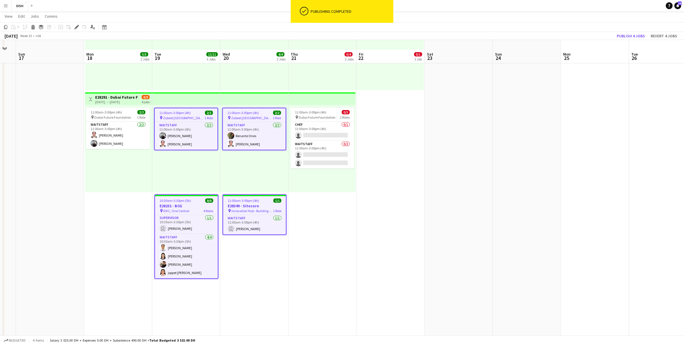
scroll to position [85, 0]
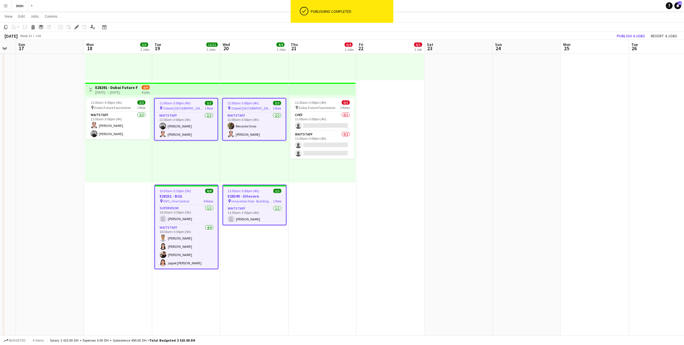
click at [121, 216] on app-date-cell "Toggle View MUR (Blast - Buffet) [DATE] → [DATE] 3/5 5 jobs 10:00am-3:00pm (5h)…" at bounding box center [118, 181] width 68 height 406
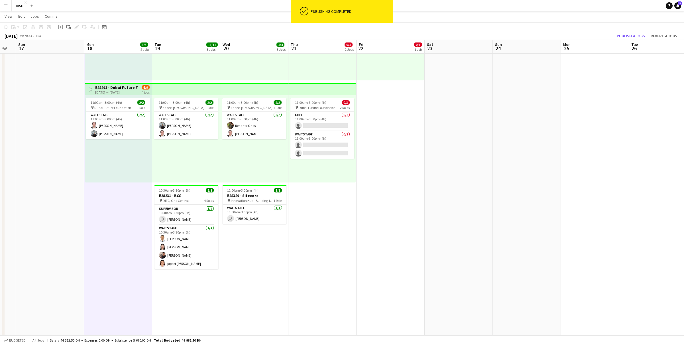
scroll to position [46, 0]
click at [194, 307] on app-date-cell "10:00am-3:00pm (5h) 1/1 pin [GEOGRAPHIC_DATA], [GEOGRAPHIC_DATA] - Al Quoz - Al…" at bounding box center [186, 181] width 68 height 406
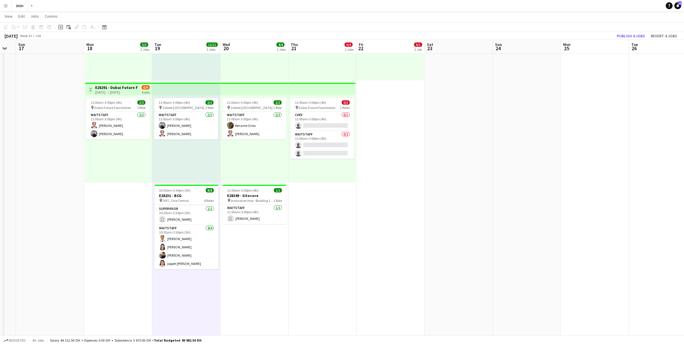
click at [253, 292] on app-date-cell "10:00am-3:00pm (5h) 1/1 pin [GEOGRAPHIC_DATA], [GEOGRAPHIC_DATA] - Al Quoz - Al…" at bounding box center [254, 181] width 68 height 406
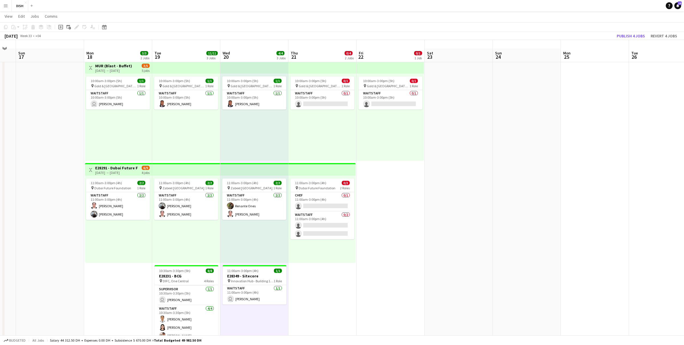
scroll to position [0, 0]
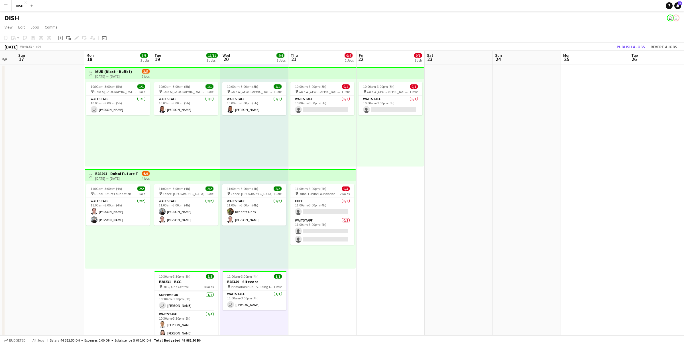
click at [334, 151] on div "10:00am-3:00pm (5h) 0/1 pin [GEOGRAPHIC_DATA], Sheikh Zayed Rd - Al Quoz - Al Q…" at bounding box center [322, 122] width 68 height 87
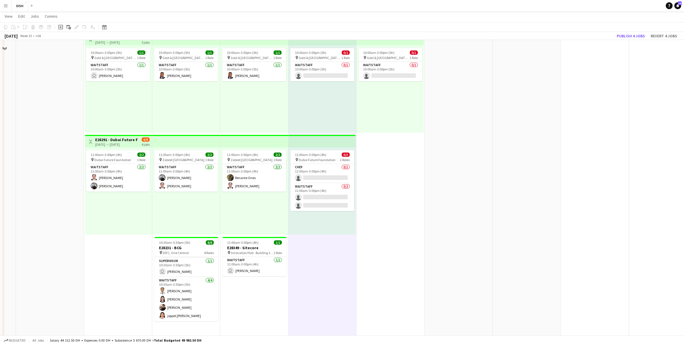
scroll to position [46, 0]
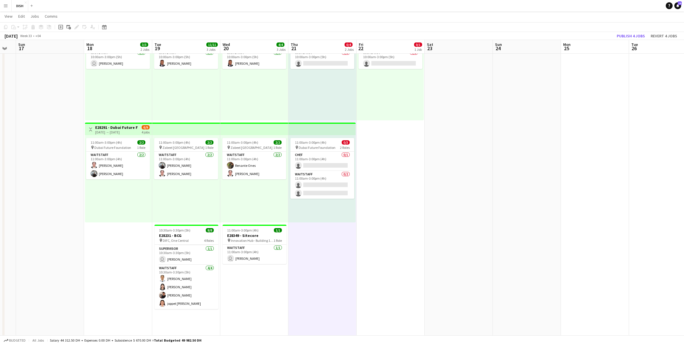
click at [401, 206] on app-date-cell "10:00am-3:00pm (5h) 0/1 pin [GEOGRAPHIC_DATA], Sheikh Zayed Rd - Al Quoz - Al Q…" at bounding box center [391, 221] width 68 height 406
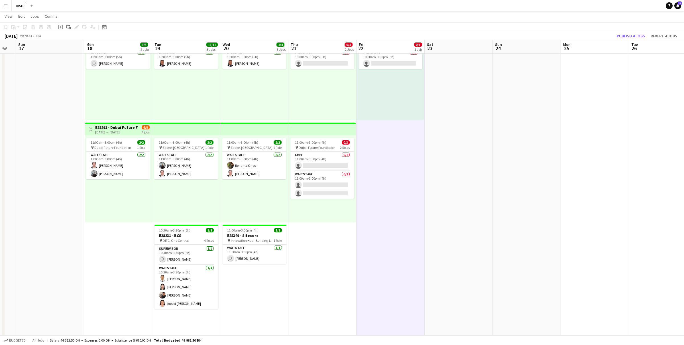
scroll to position [0, 0]
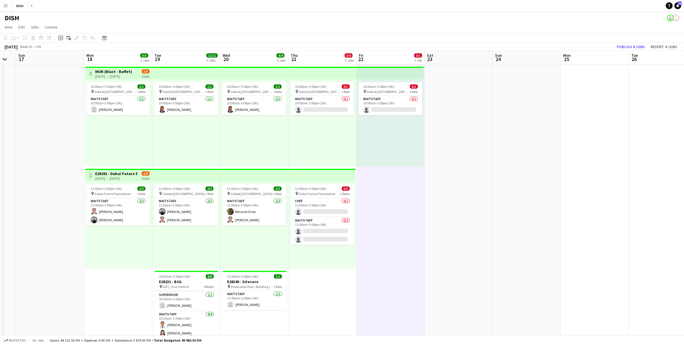
click at [447, 213] on app-date-cell at bounding box center [459, 267] width 68 height 406
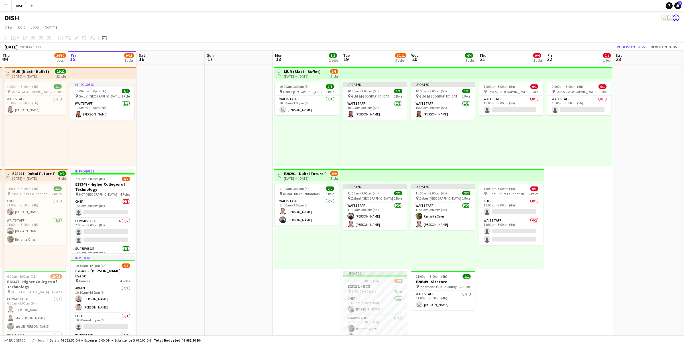
click at [2, 7] on button "Menu" at bounding box center [5, 5] width 11 height 11
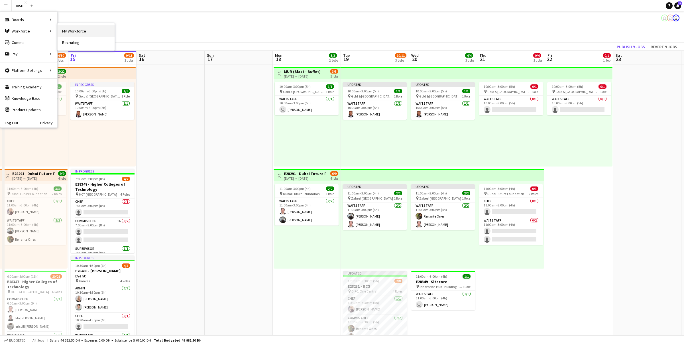
click at [74, 32] on link "My Workforce" at bounding box center [86, 30] width 57 height 11
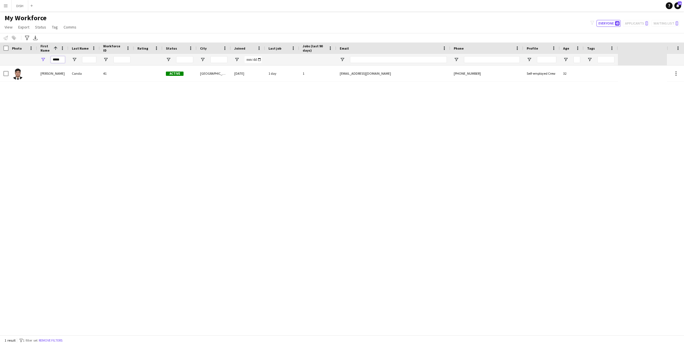
click at [59, 60] on input "*****" at bounding box center [58, 59] width 14 height 7
click at [58, 60] on input "*****" at bounding box center [58, 59] width 14 height 7
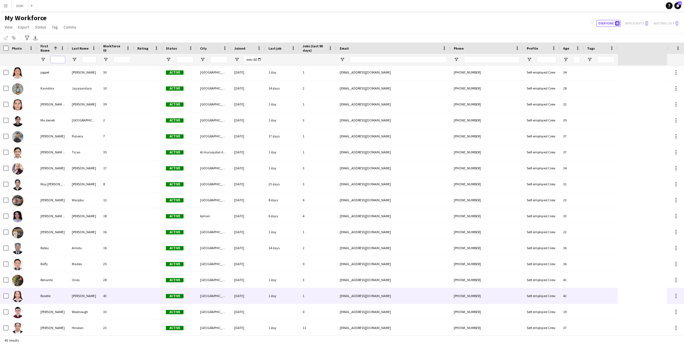
scroll to position [299, 0]
